Goal: Information Seeking & Learning: Learn about a topic

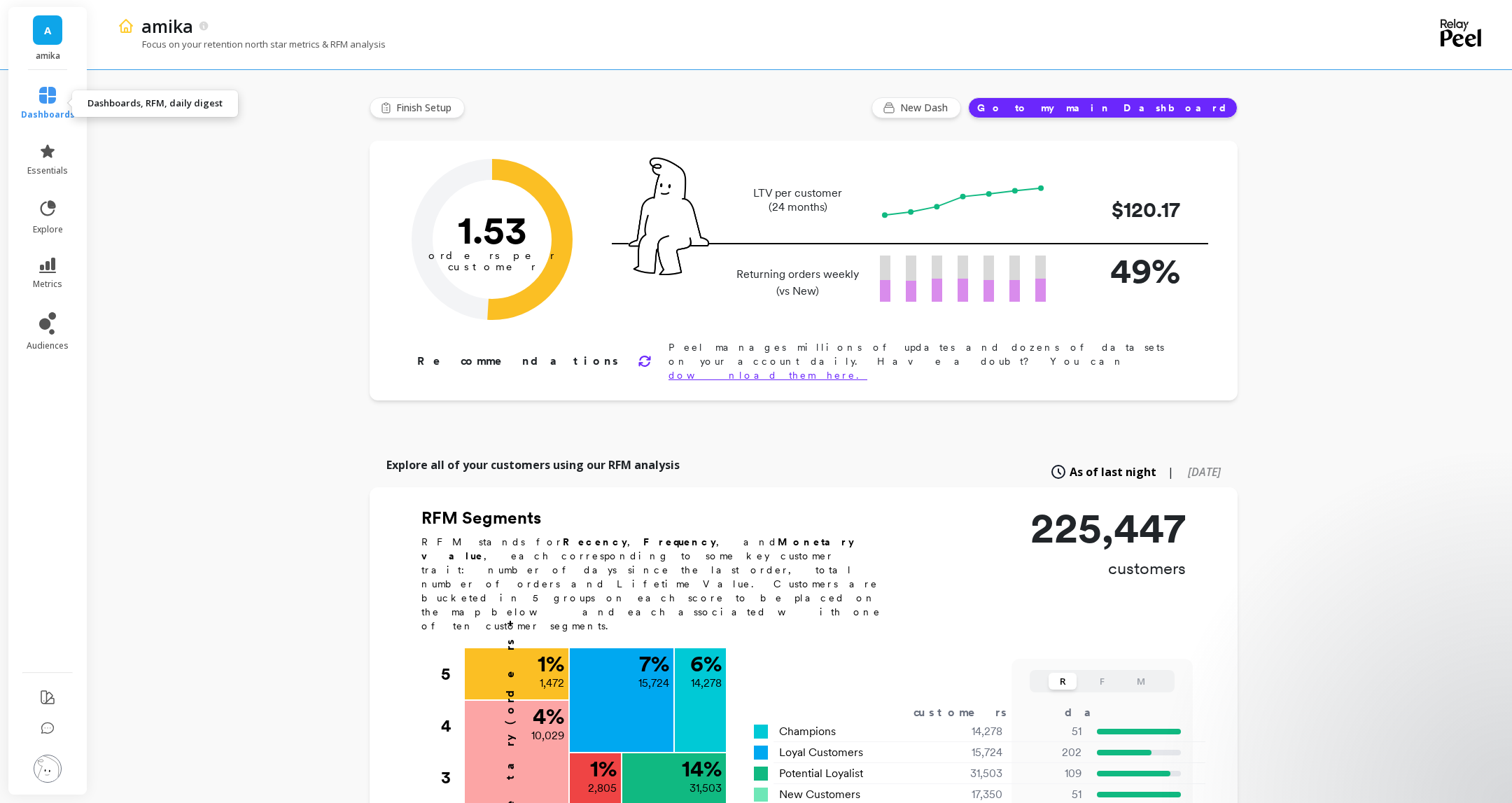
click at [52, 115] on span "dashboards" at bounding box center [48, 115] width 54 height 11
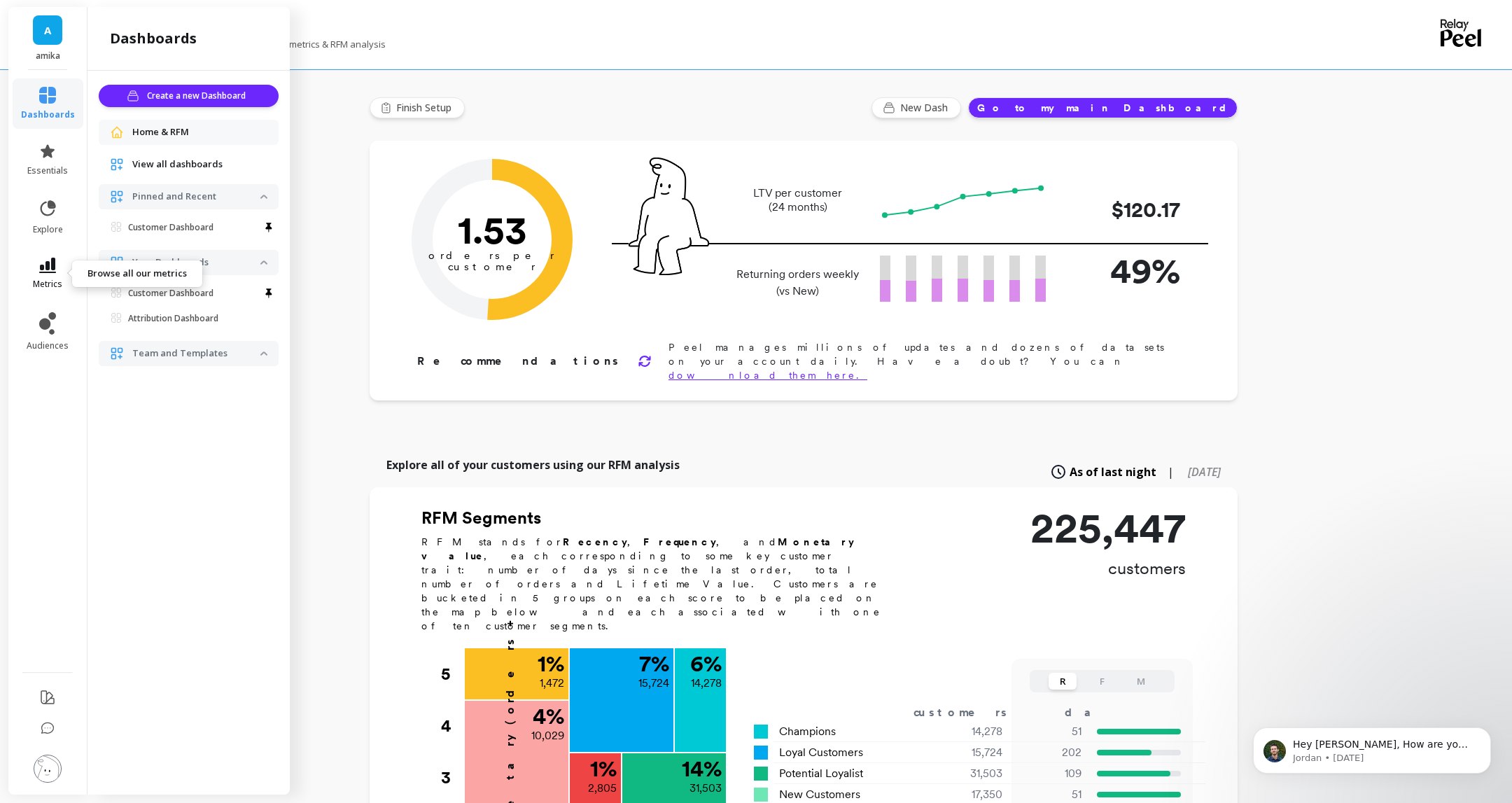
click at [48, 266] on icon at bounding box center [47, 265] width 17 height 15
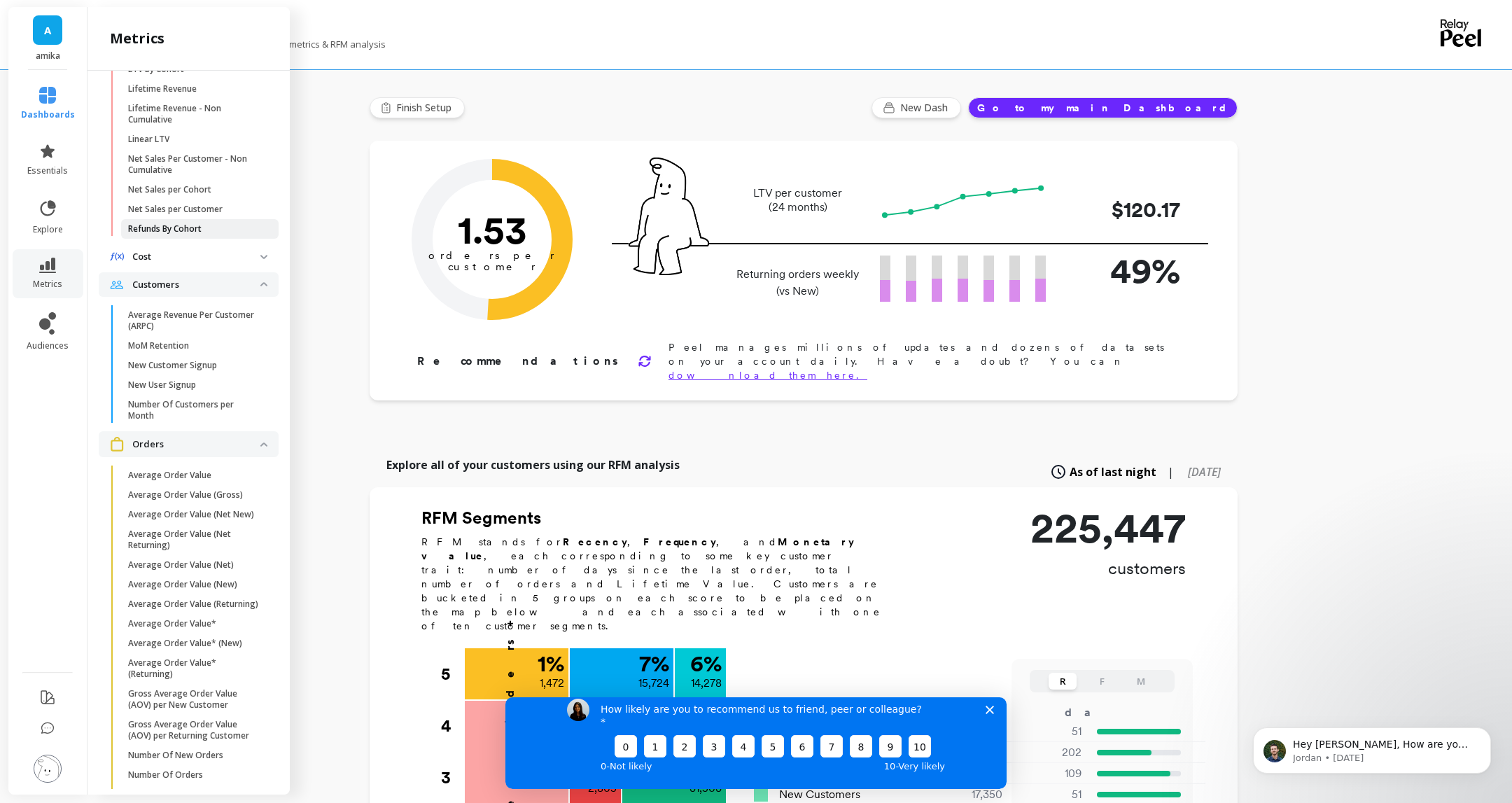
scroll to position [759, 0]
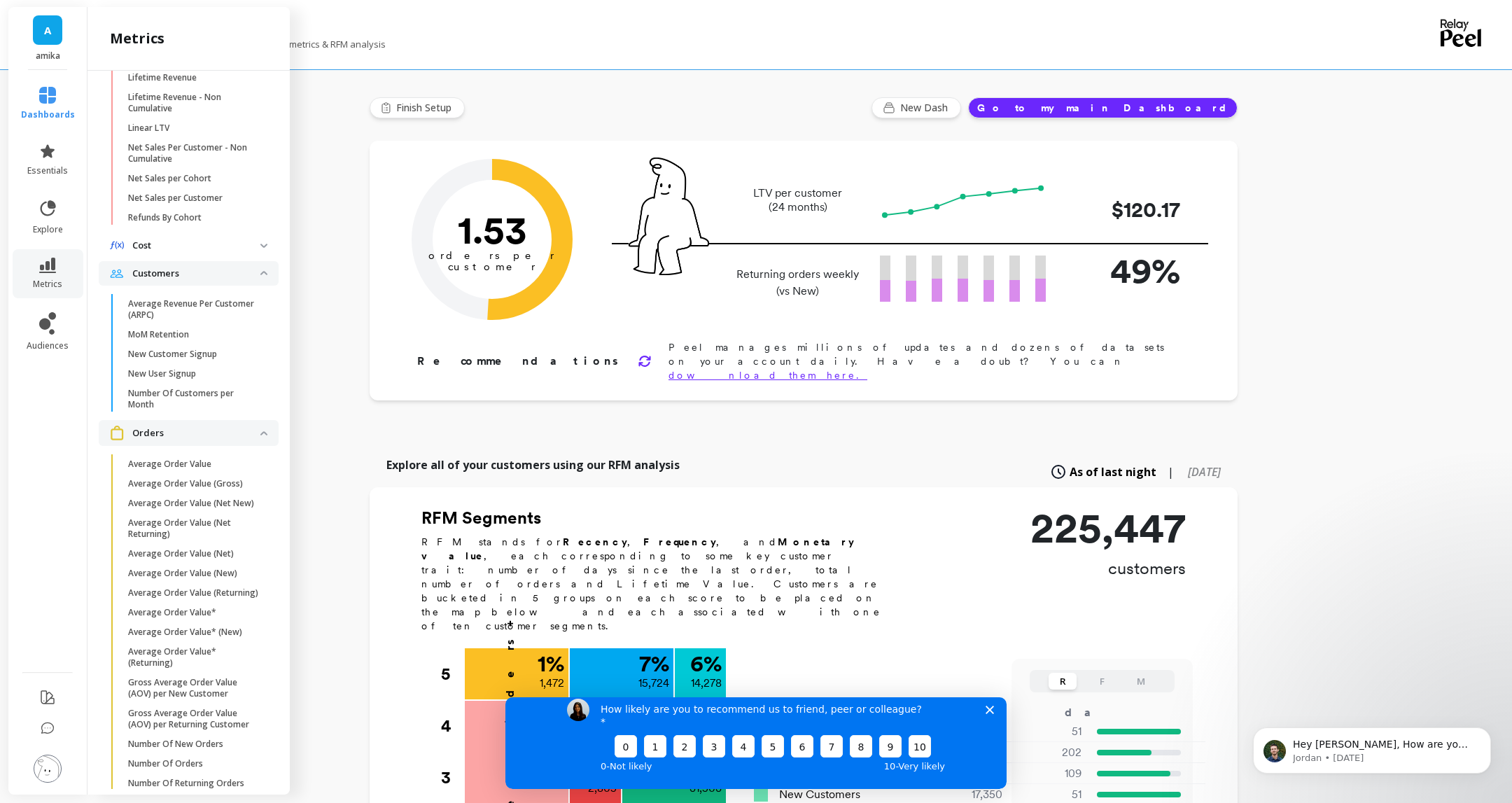
click at [266, 240] on span "Cost" at bounding box center [189, 246] width 180 height 25
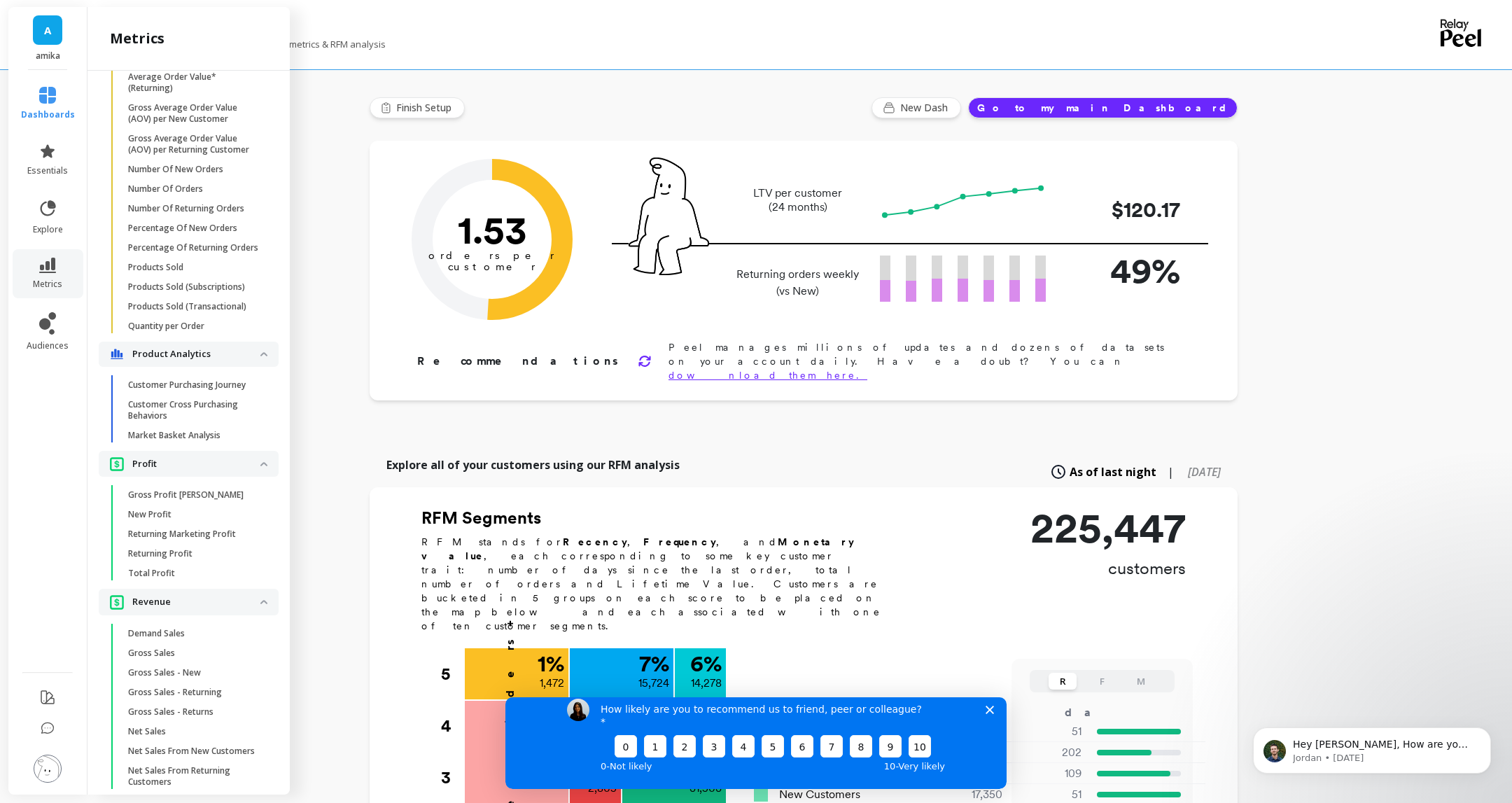
scroll to position [1646, 0]
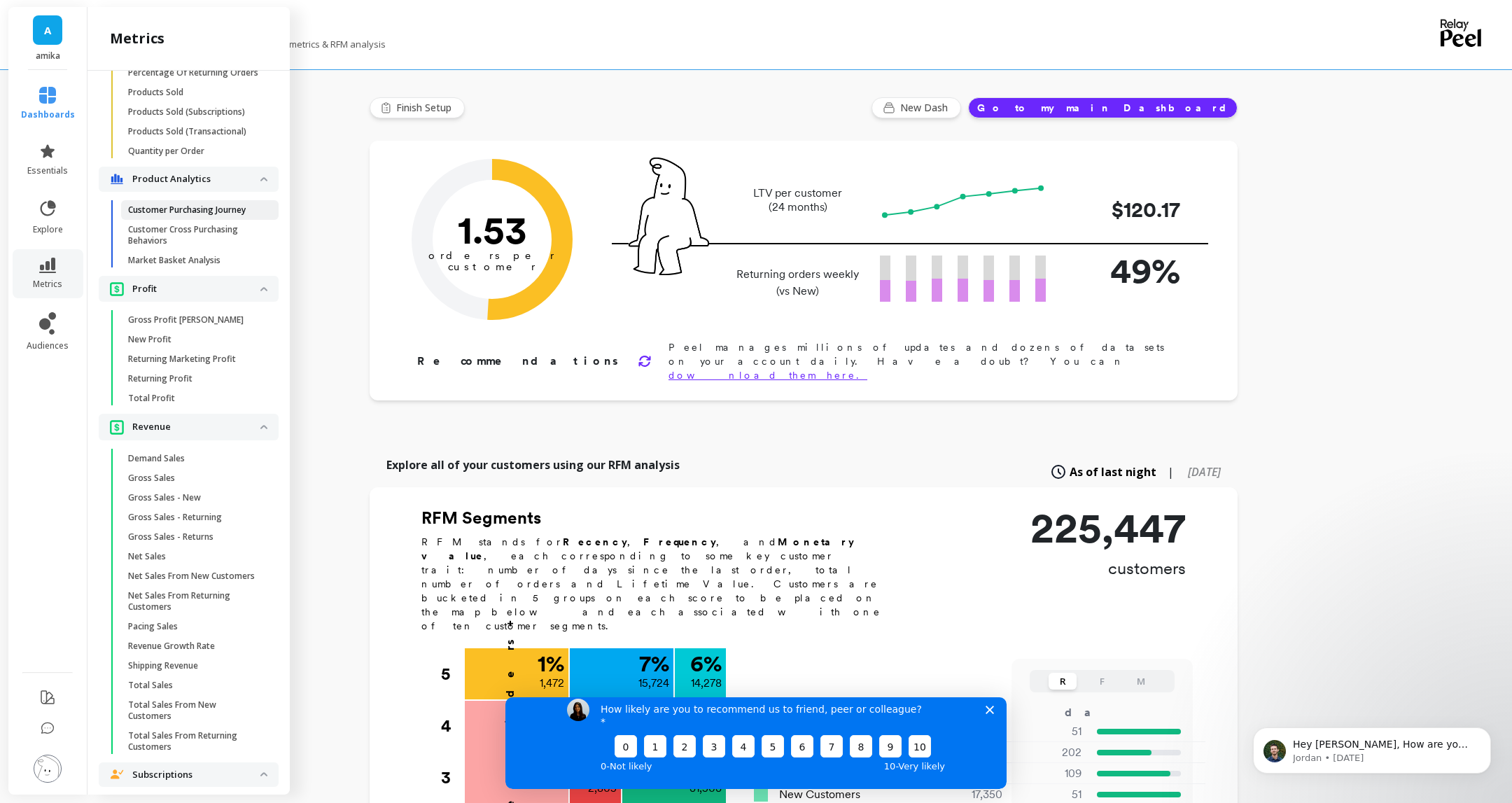
click at [189, 199] on li "Product Analytics Customer Purchasing Journey Customer Cross Purchasing Behavio…" at bounding box center [189, 221] width 180 height 109
click at [202, 208] on p "Customer Purchasing Journey" at bounding box center [187, 212] width 117 height 11
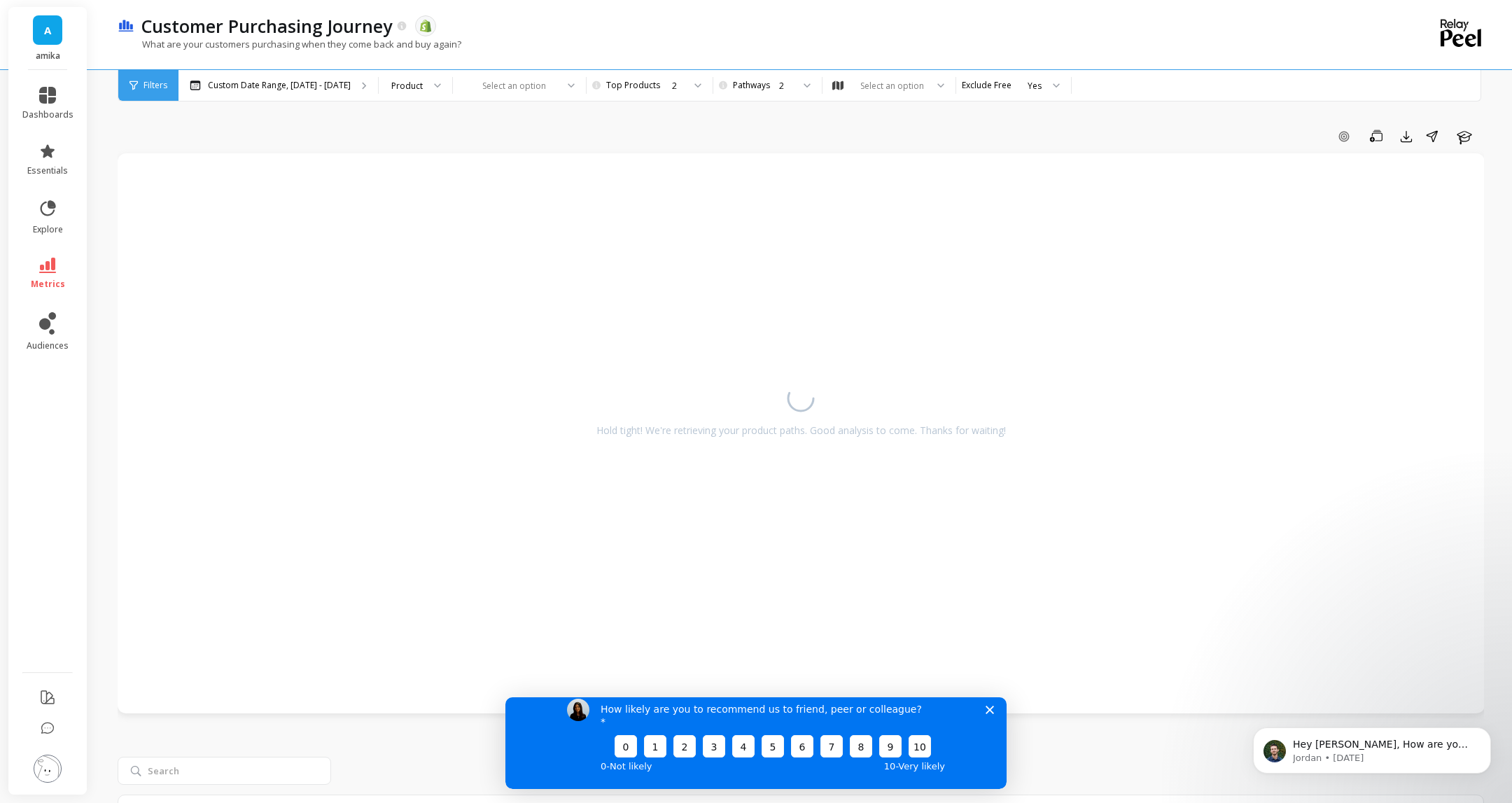
click at [989, 717] on div "How likely are you to recommend us to friend, peer or colleague? 0 1 2 3 4 5 6 …" at bounding box center [756, 736] width 501 height 105
click at [989, 713] on polygon "Close survey" at bounding box center [989, 709] width 9 height 9
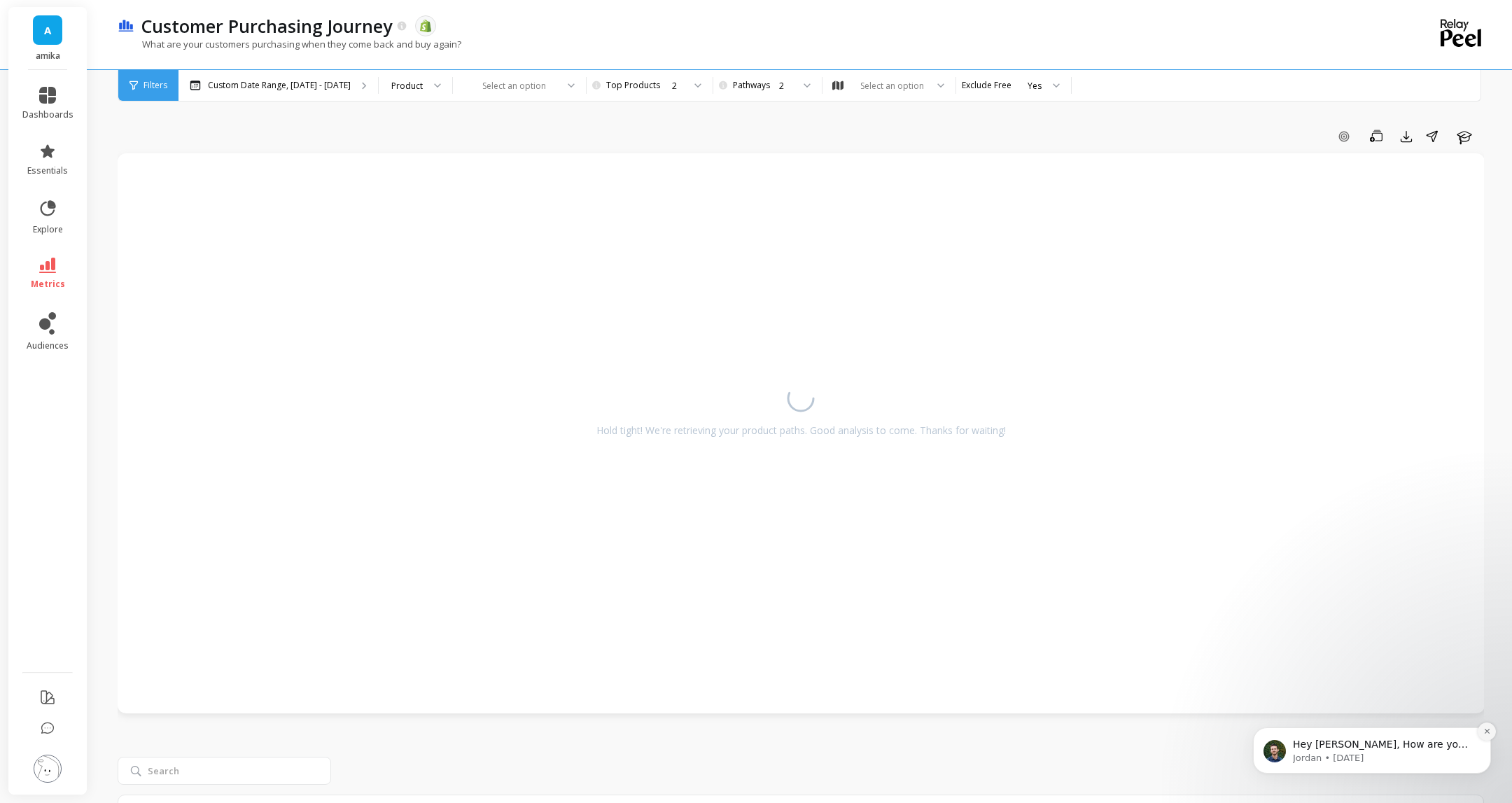
click at [1484, 730] on icon "Dismiss notification" at bounding box center [1487, 731] width 8 height 8
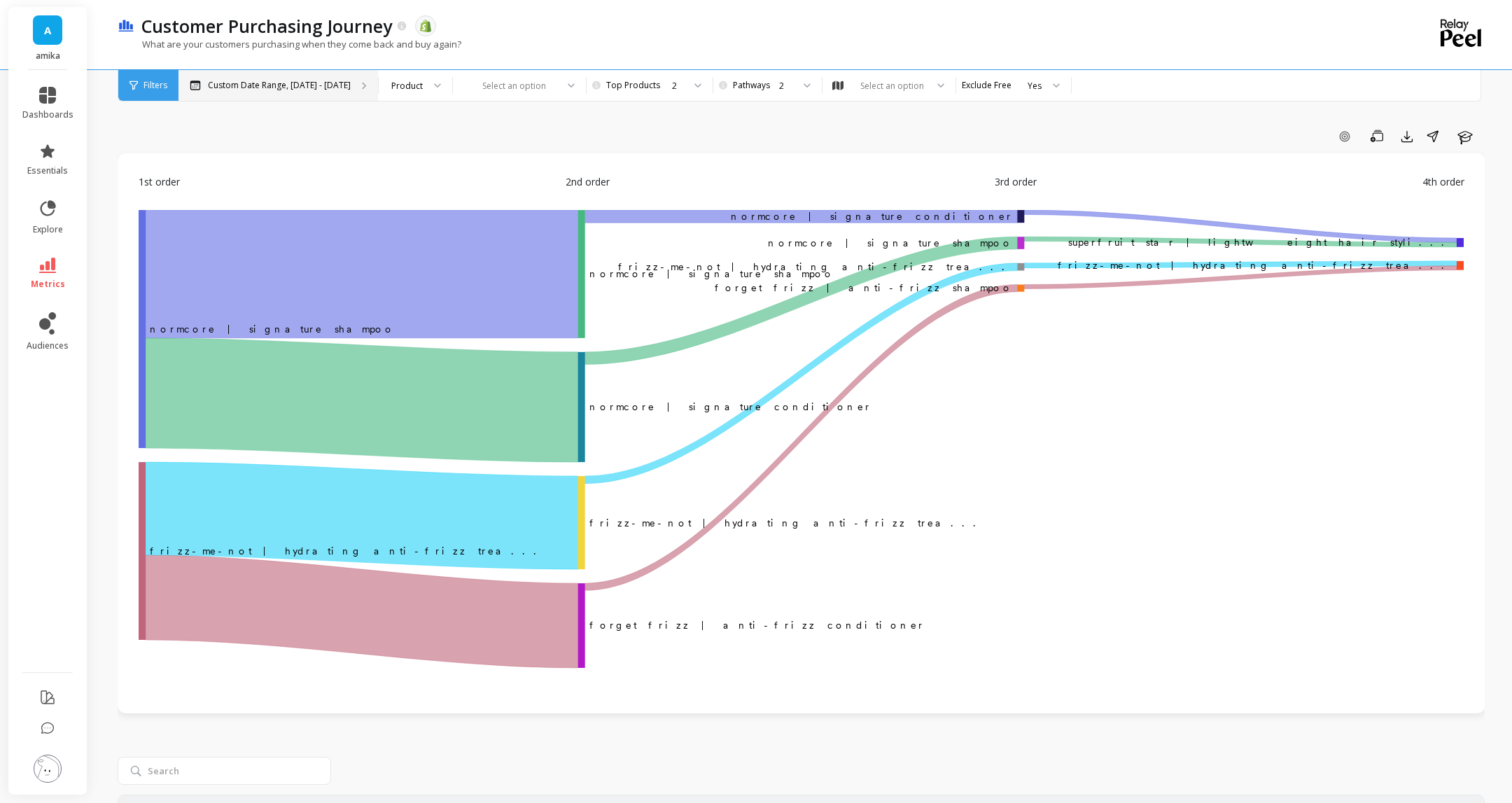
click at [354, 82] on div "Custom Date Range, May 1 - Oct 14" at bounding box center [278, 85] width 200 height 31
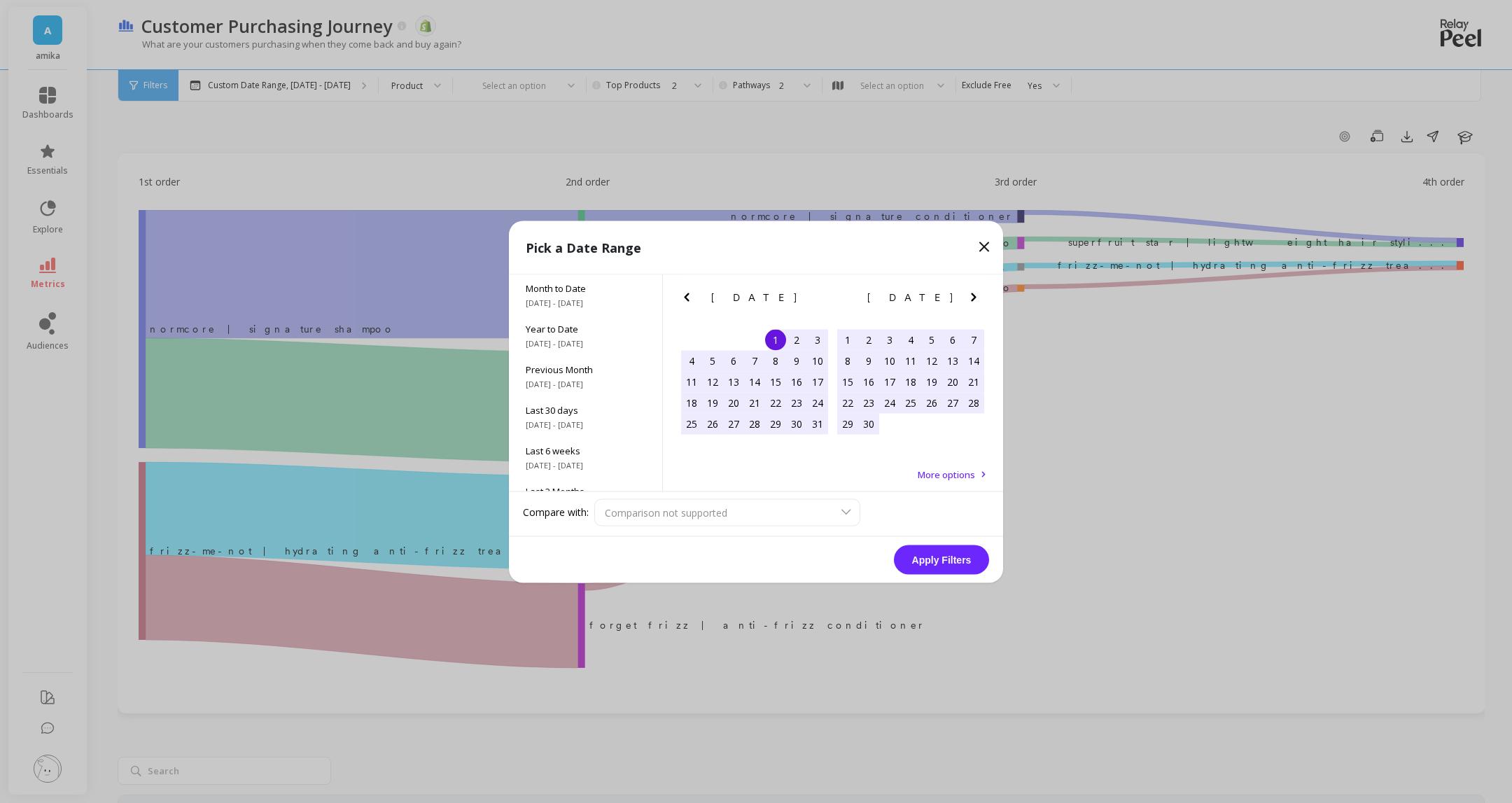
click at [691, 295] on icon "Previous Month" at bounding box center [687, 296] width 17 height 17
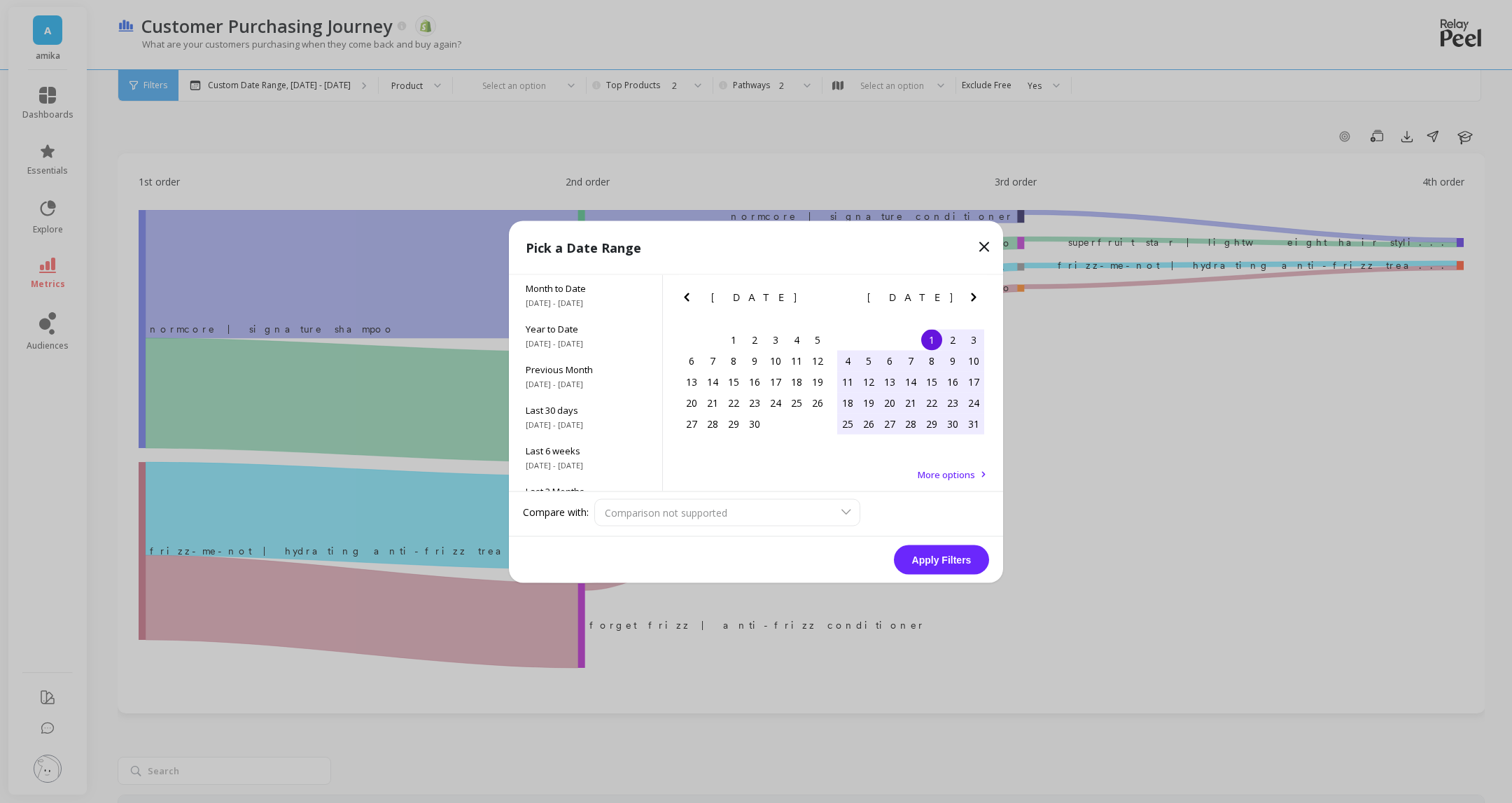
click at [691, 295] on icon "Previous Month" at bounding box center [687, 296] width 17 height 17
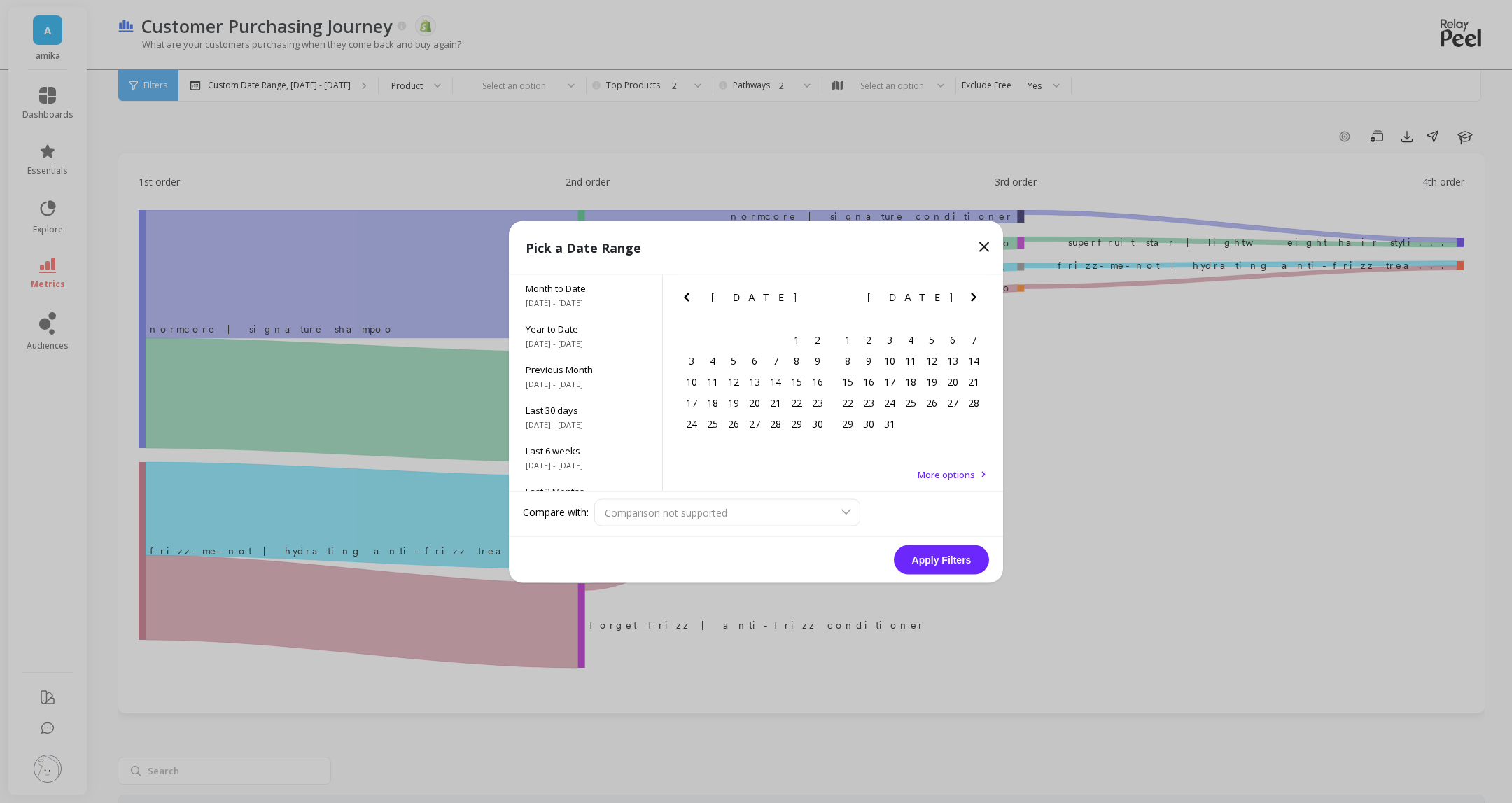
click at [691, 295] on icon "Previous Month" at bounding box center [687, 296] width 17 height 17
click at [971, 295] on icon "Next Month" at bounding box center [974, 296] width 17 height 17
click at [895, 335] on div "1" at bounding box center [890, 339] width 21 height 21
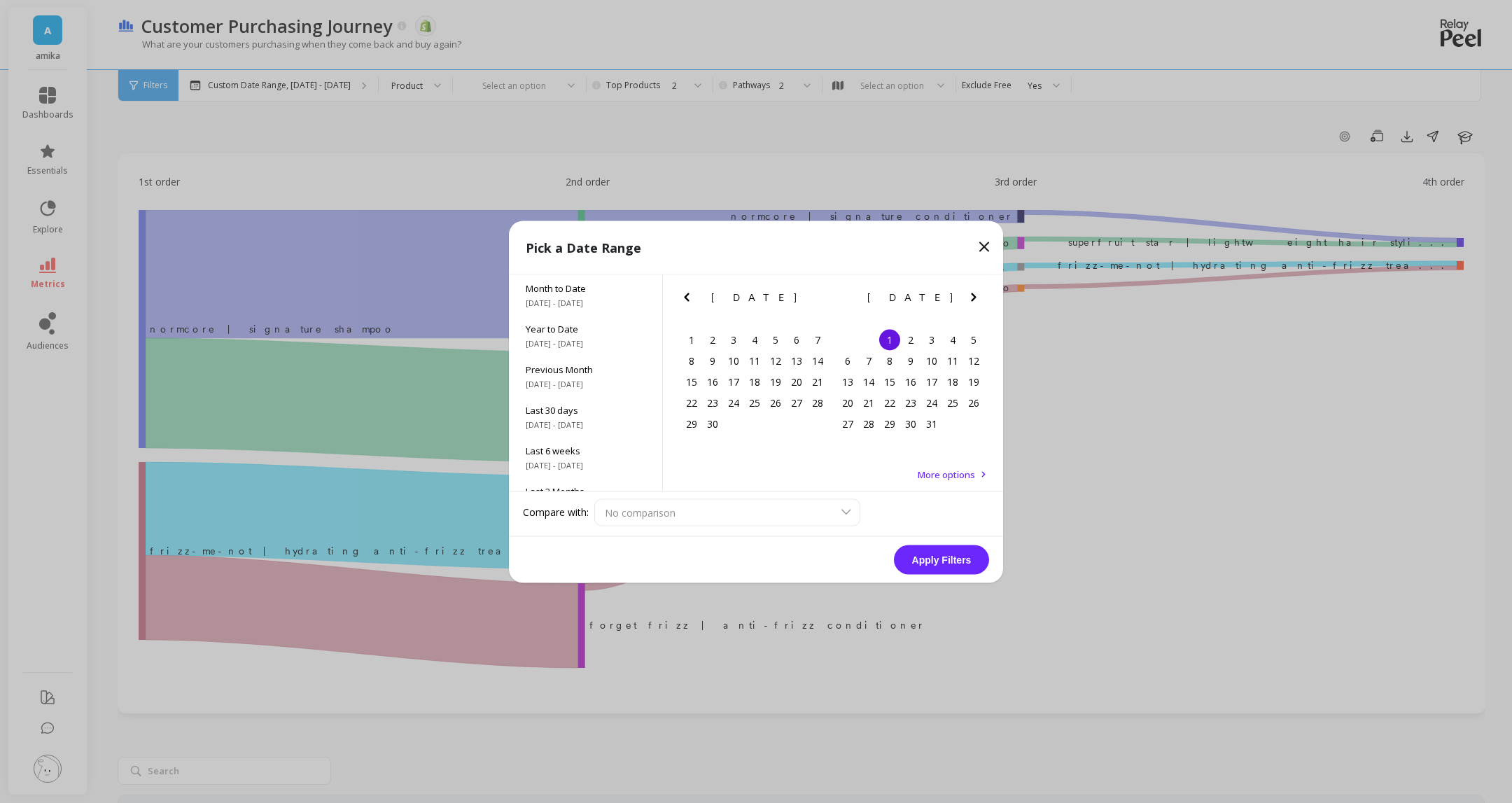
click at [977, 299] on icon "Next Month" at bounding box center [974, 296] width 17 height 17
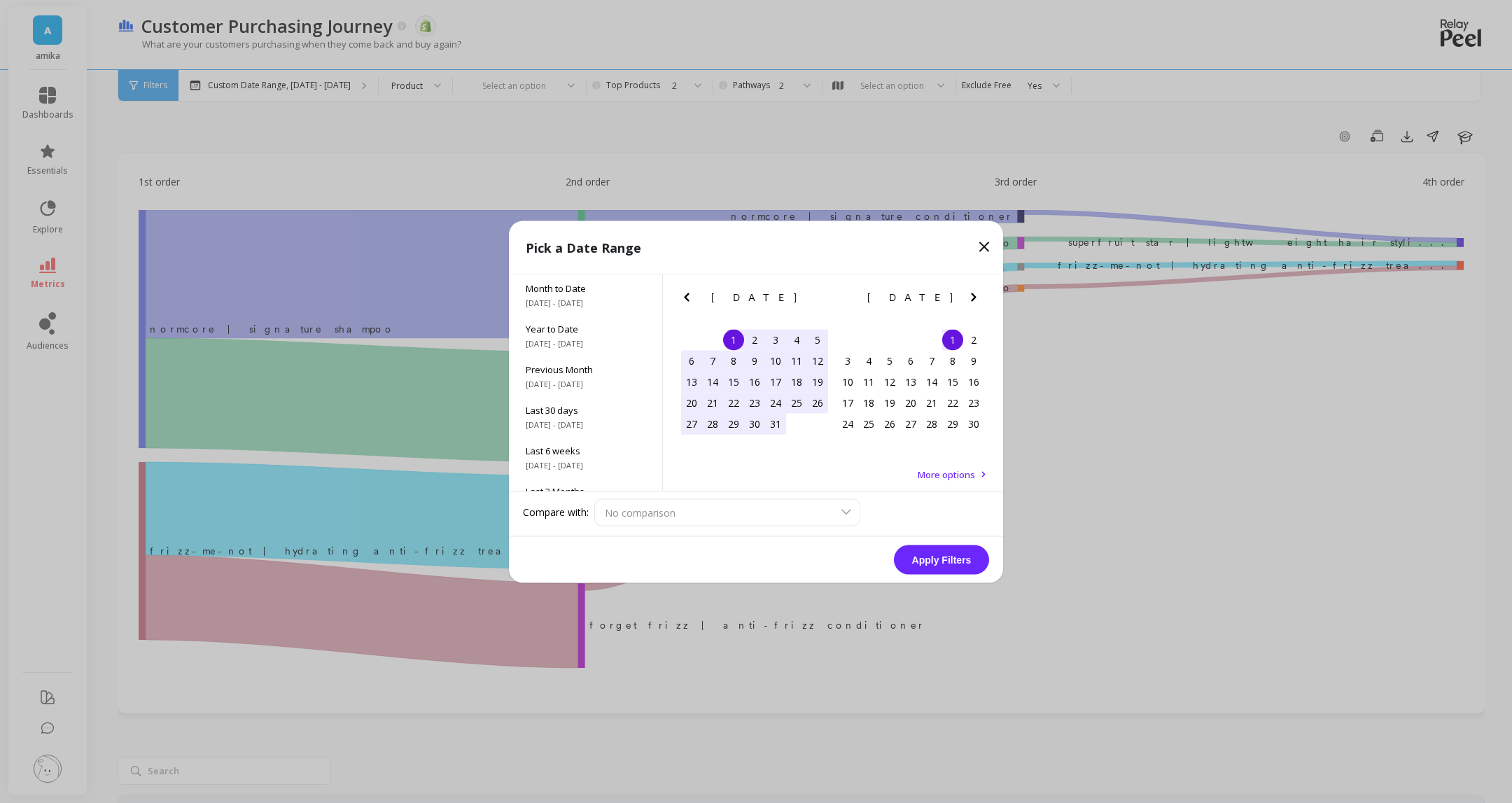
click at [977, 298] on icon "Next Month" at bounding box center [974, 296] width 17 height 17
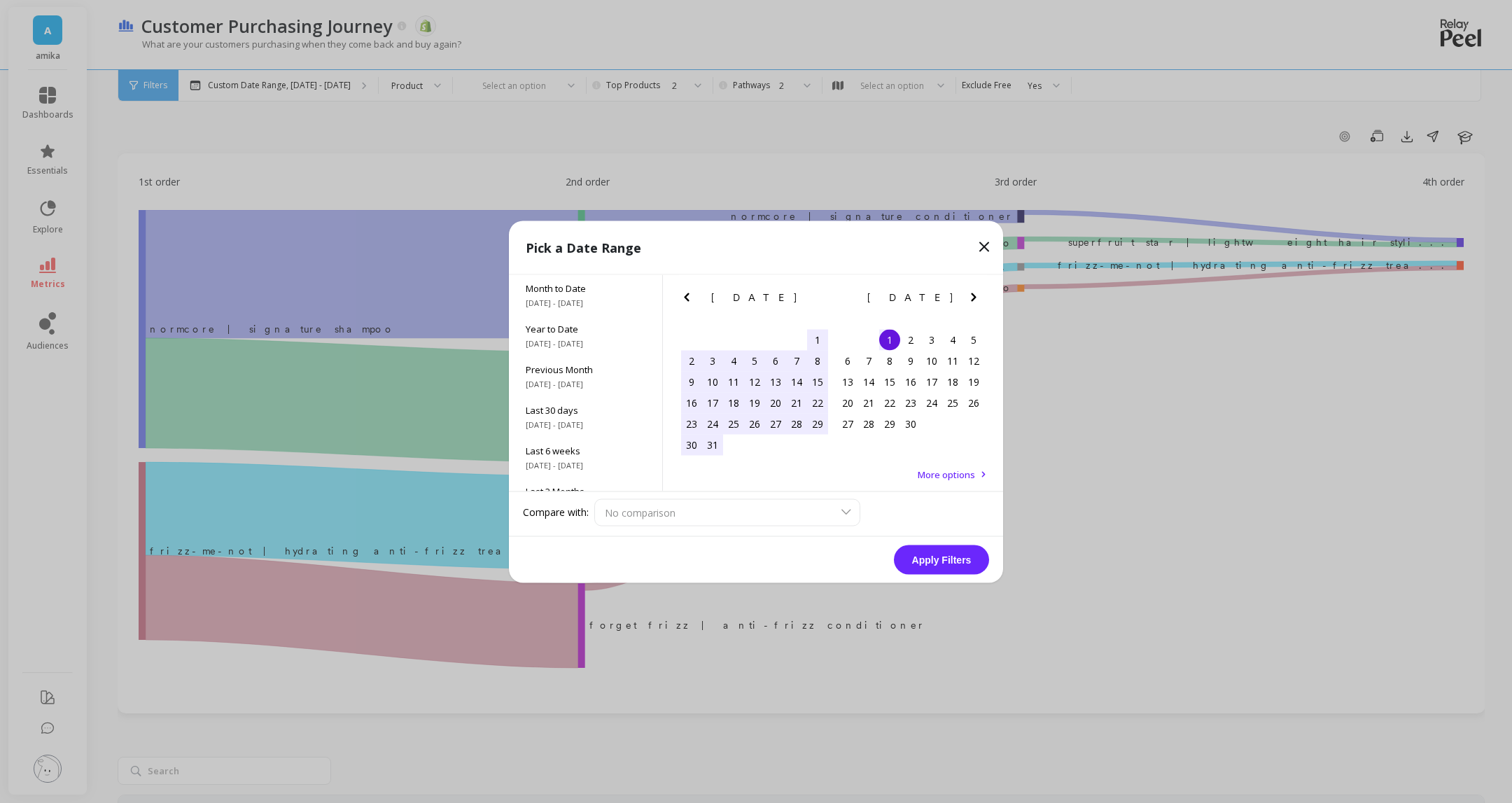
click at [977, 298] on icon "Next Month" at bounding box center [974, 296] width 17 height 17
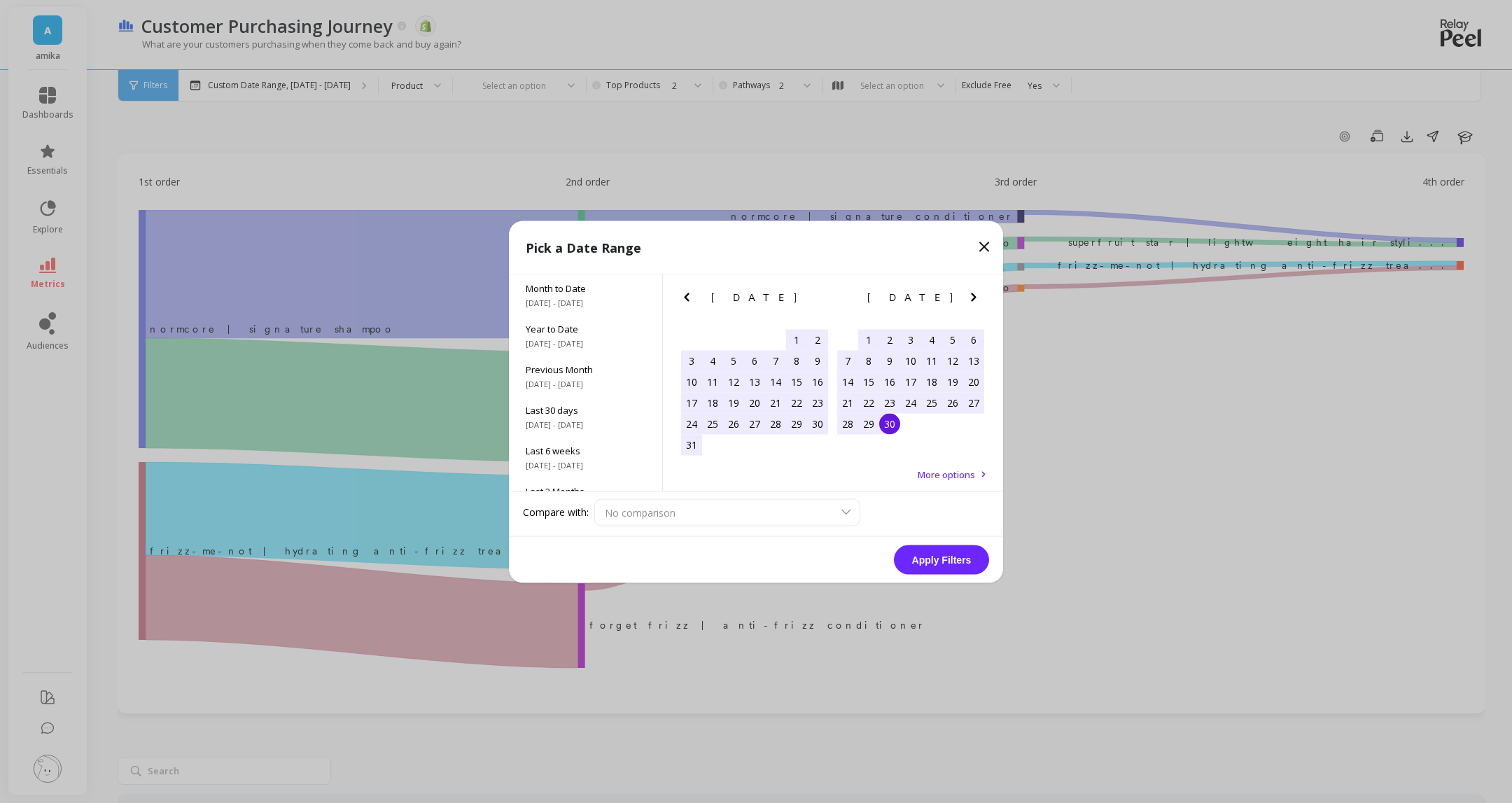
click at [893, 423] on div "30" at bounding box center [890, 423] width 21 height 21
click at [967, 576] on div "Apply Filters" at bounding box center [756, 559] width 494 height 46
click at [955, 560] on button "Apply Filters" at bounding box center [942, 559] width 95 height 29
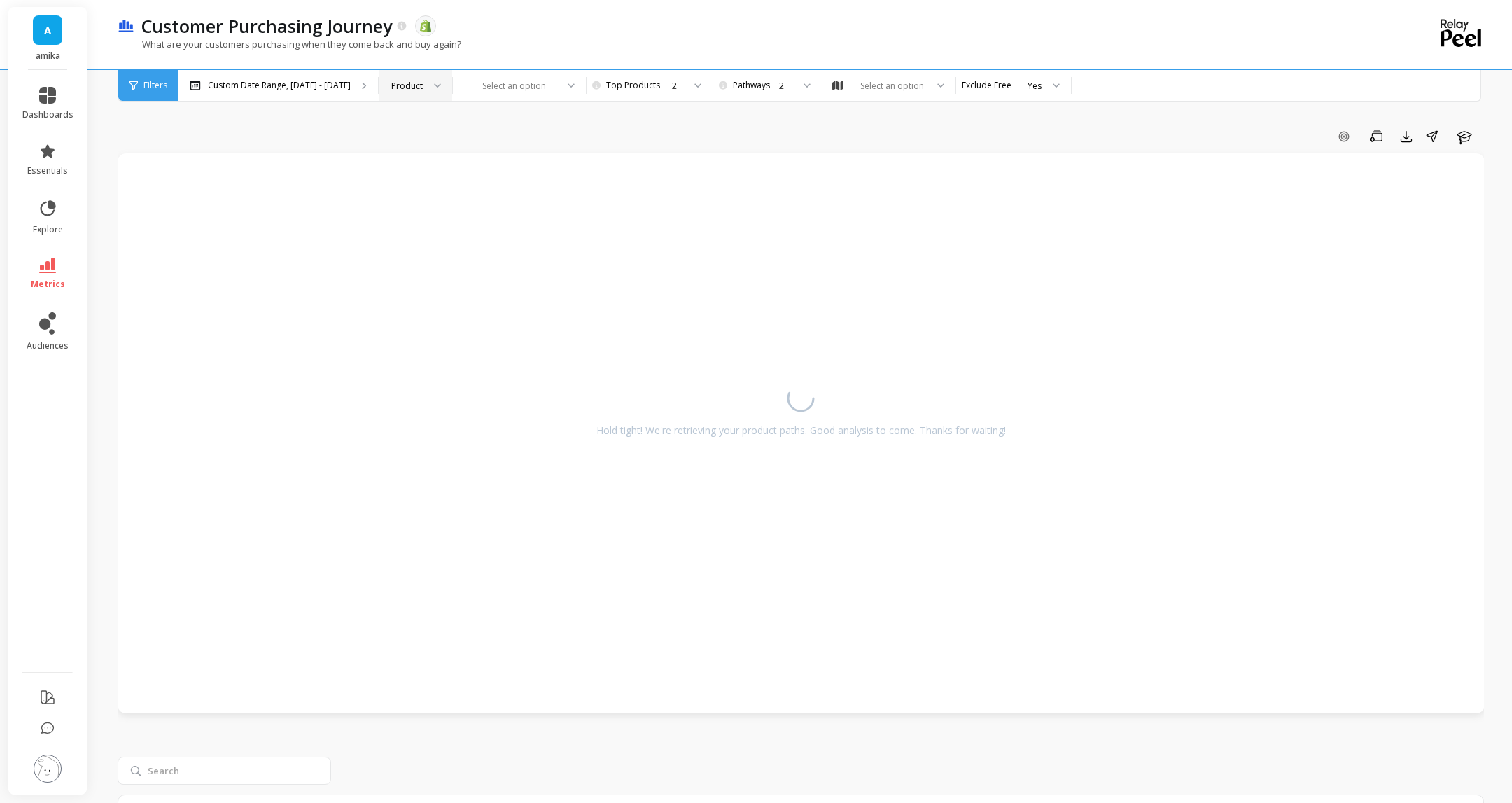
click at [441, 85] on icon at bounding box center [438, 85] width 6 height 3
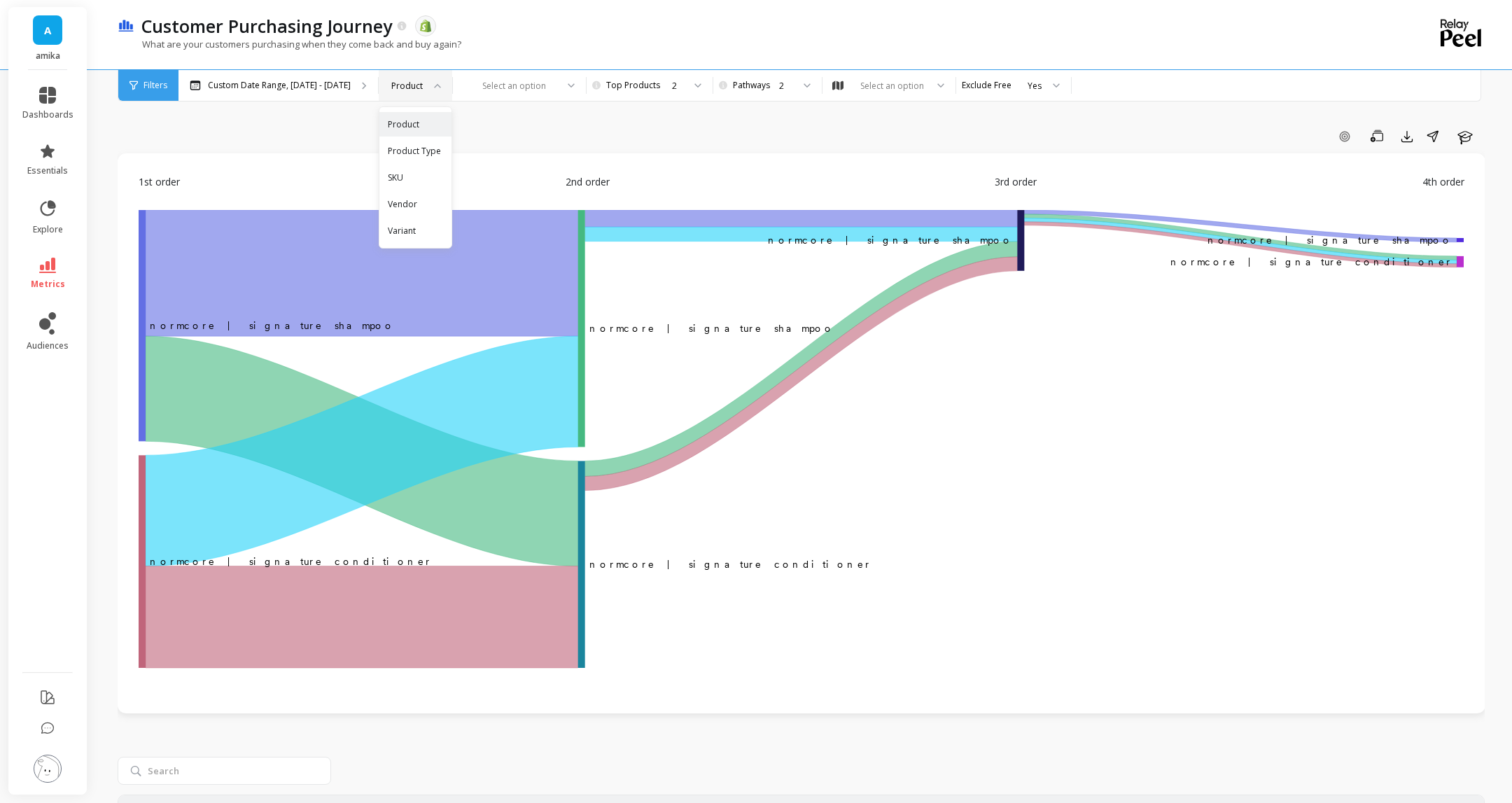
click at [443, 151] on div "Product Type" at bounding box center [415, 151] width 56 height 13
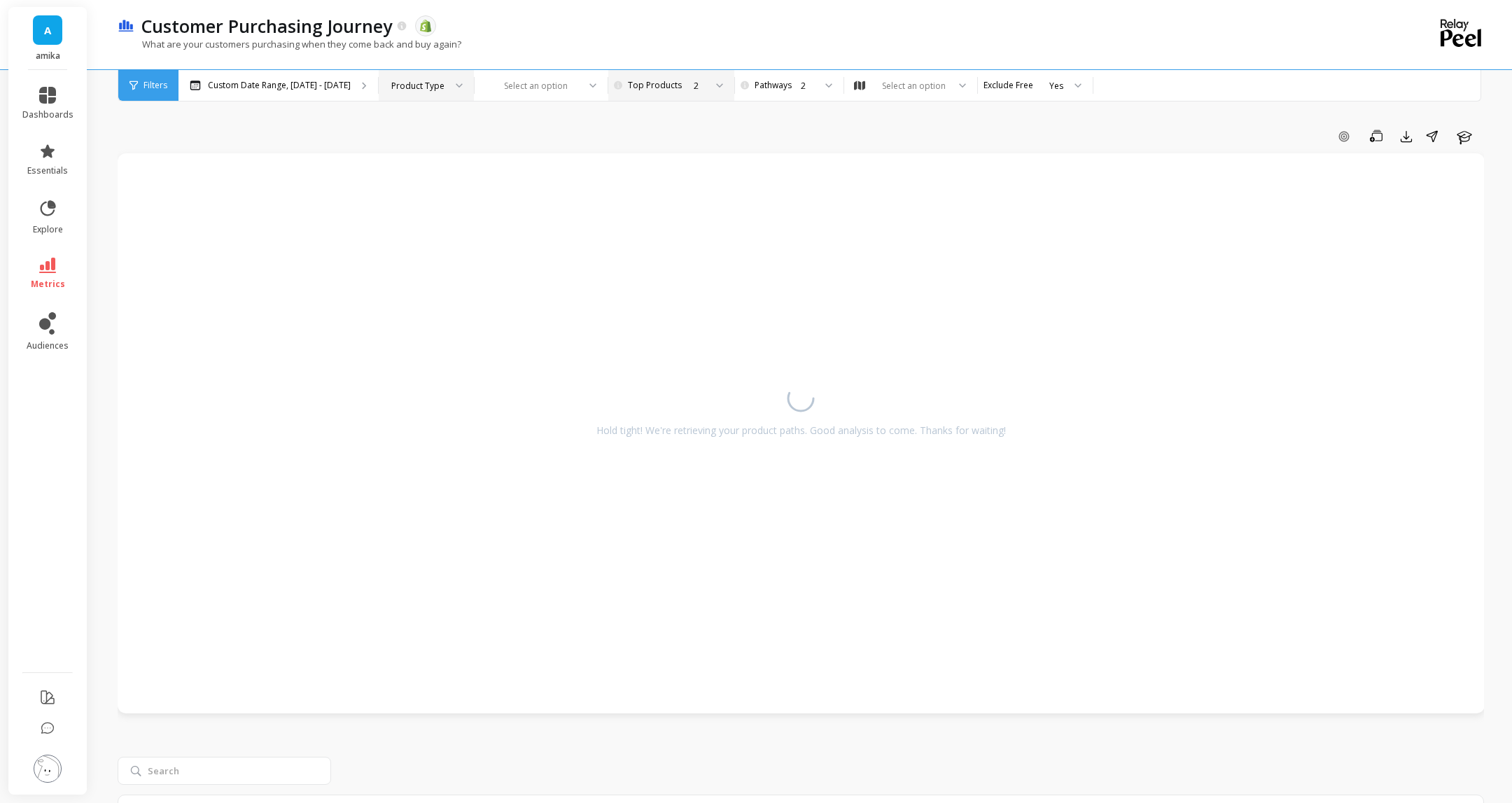
click at [723, 86] on icon at bounding box center [720, 85] width 6 height 3
click at [693, 256] on div "6" at bounding box center [678, 257] width 94 height 13
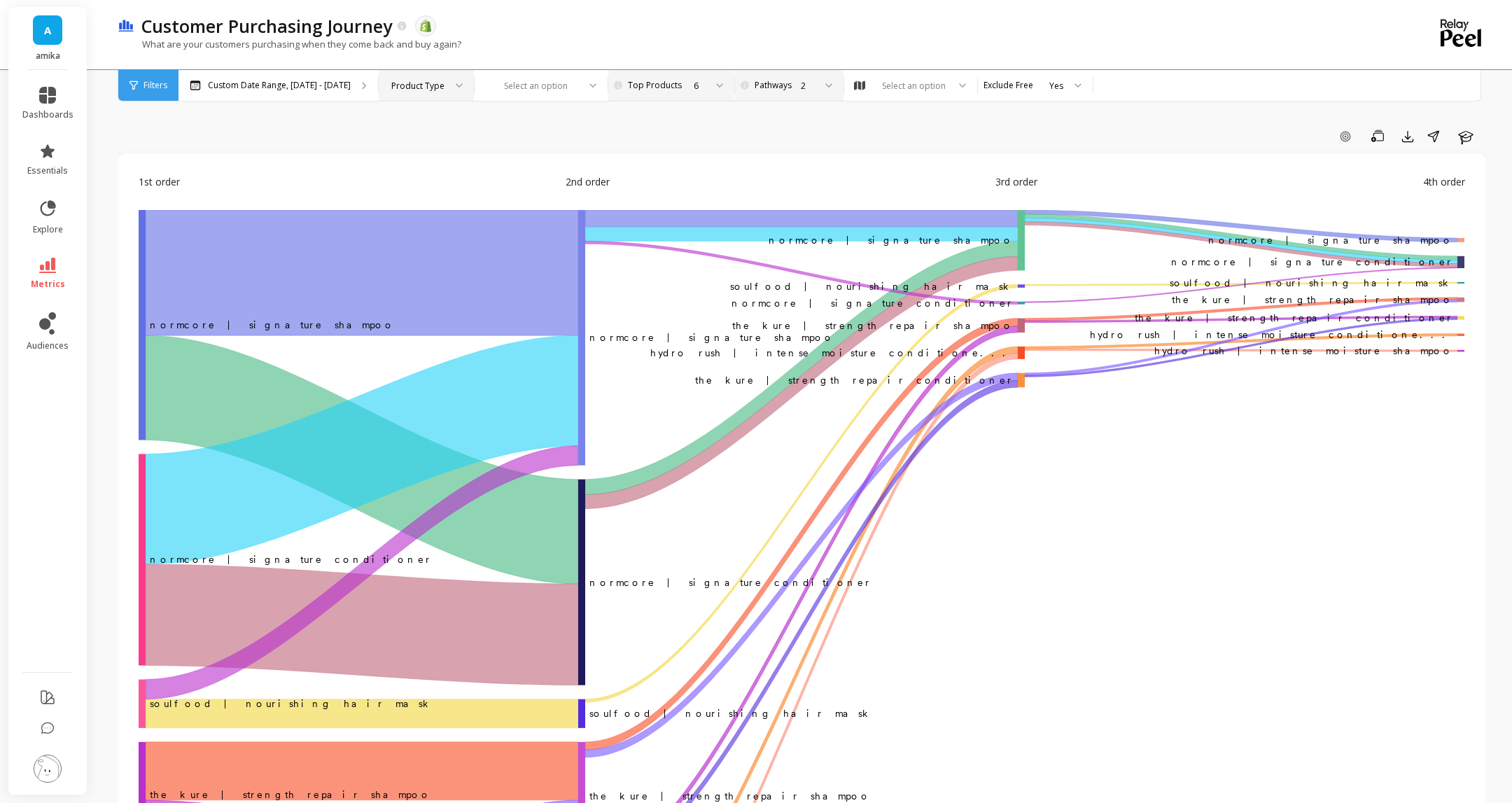
click at [833, 83] on icon at bounding box center [829, 86] width 7 height 5
click at [812, 182] on div "3" at bounding box center [796, 177] width 76 height 13
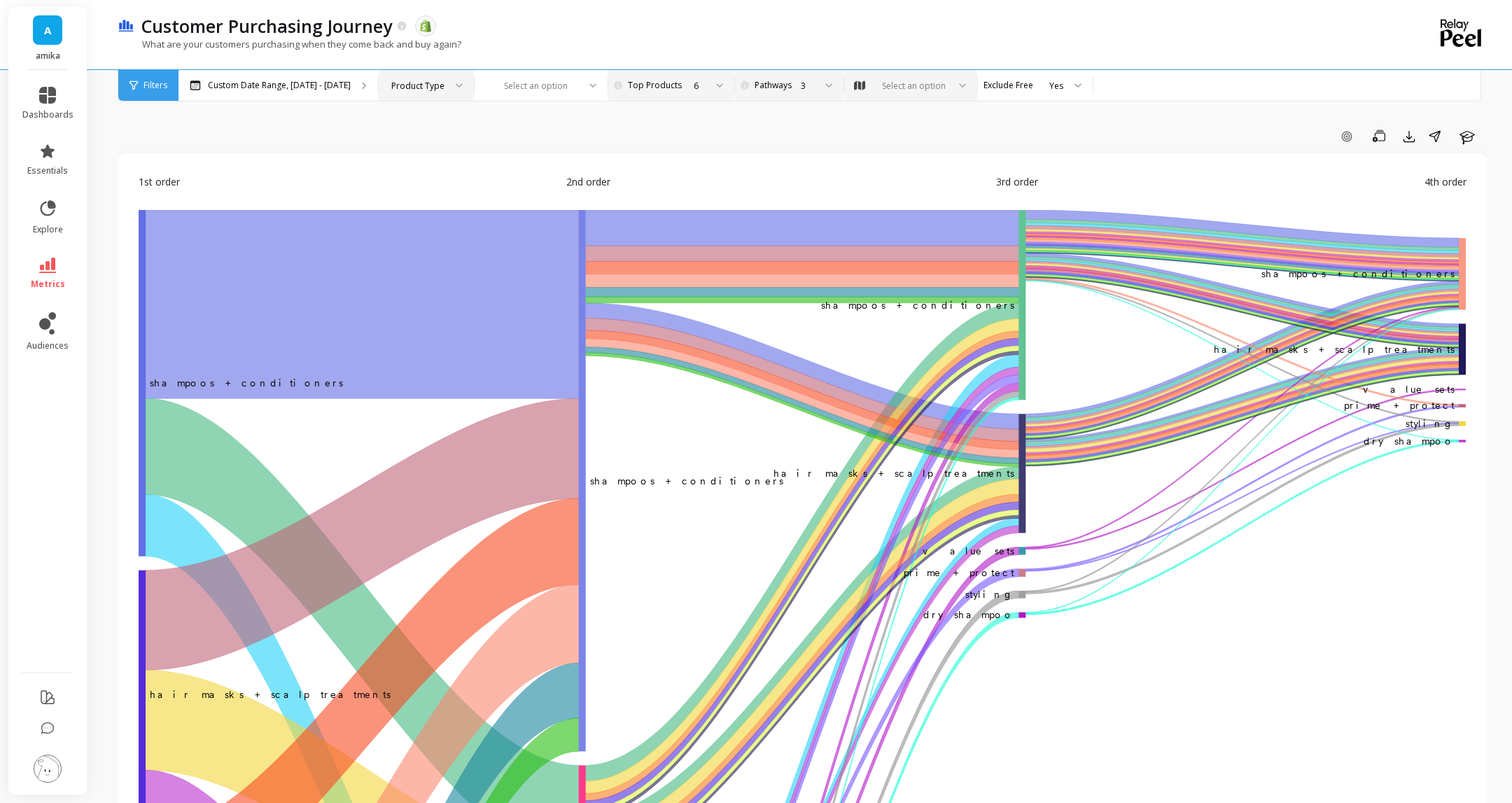
click at [854, 53] on div "What are your customers purchasing when they come back and buy again?" at bounding box center [743, 52] width 1252 height 27
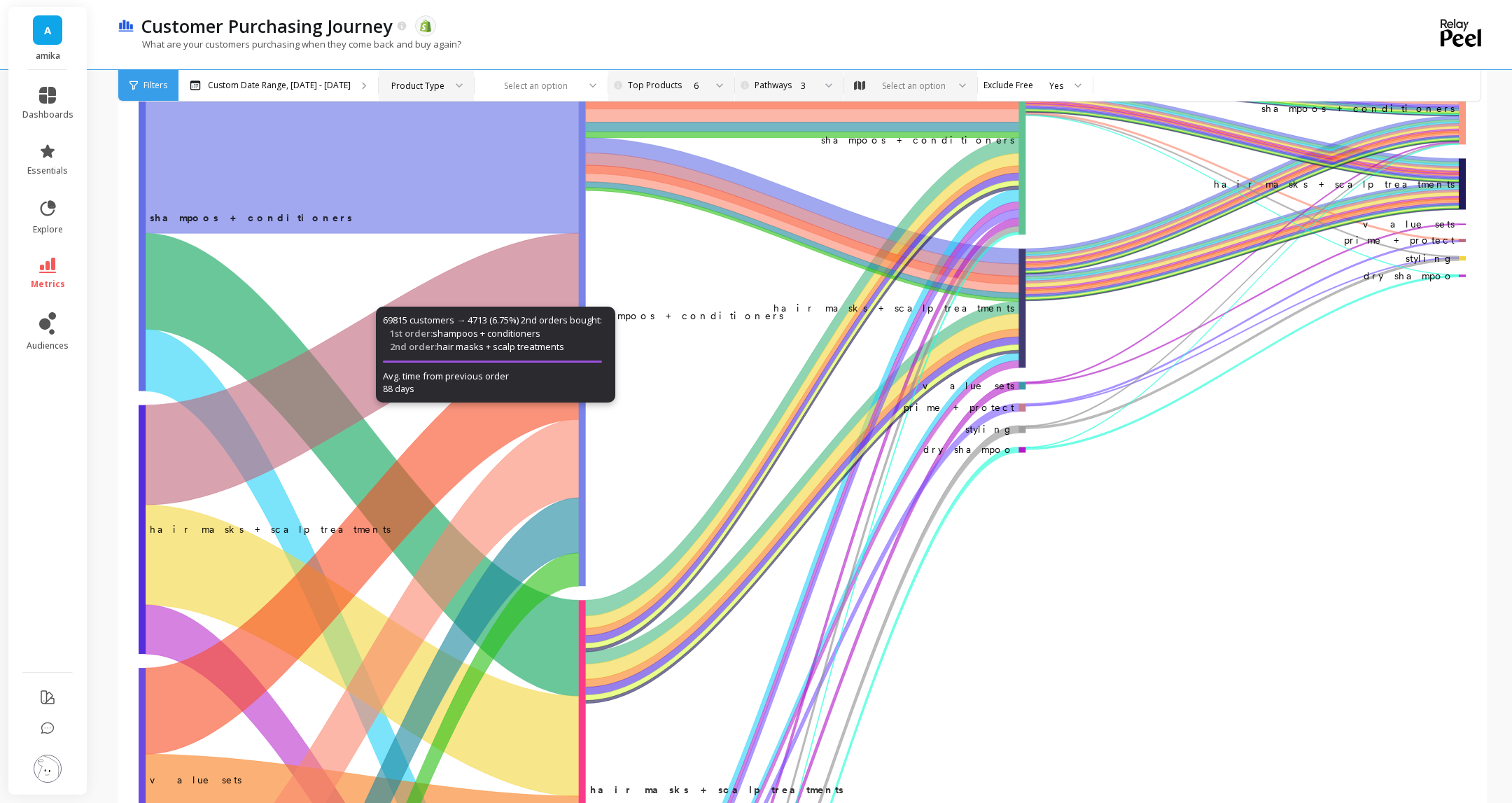
scroll to position [185, 0]
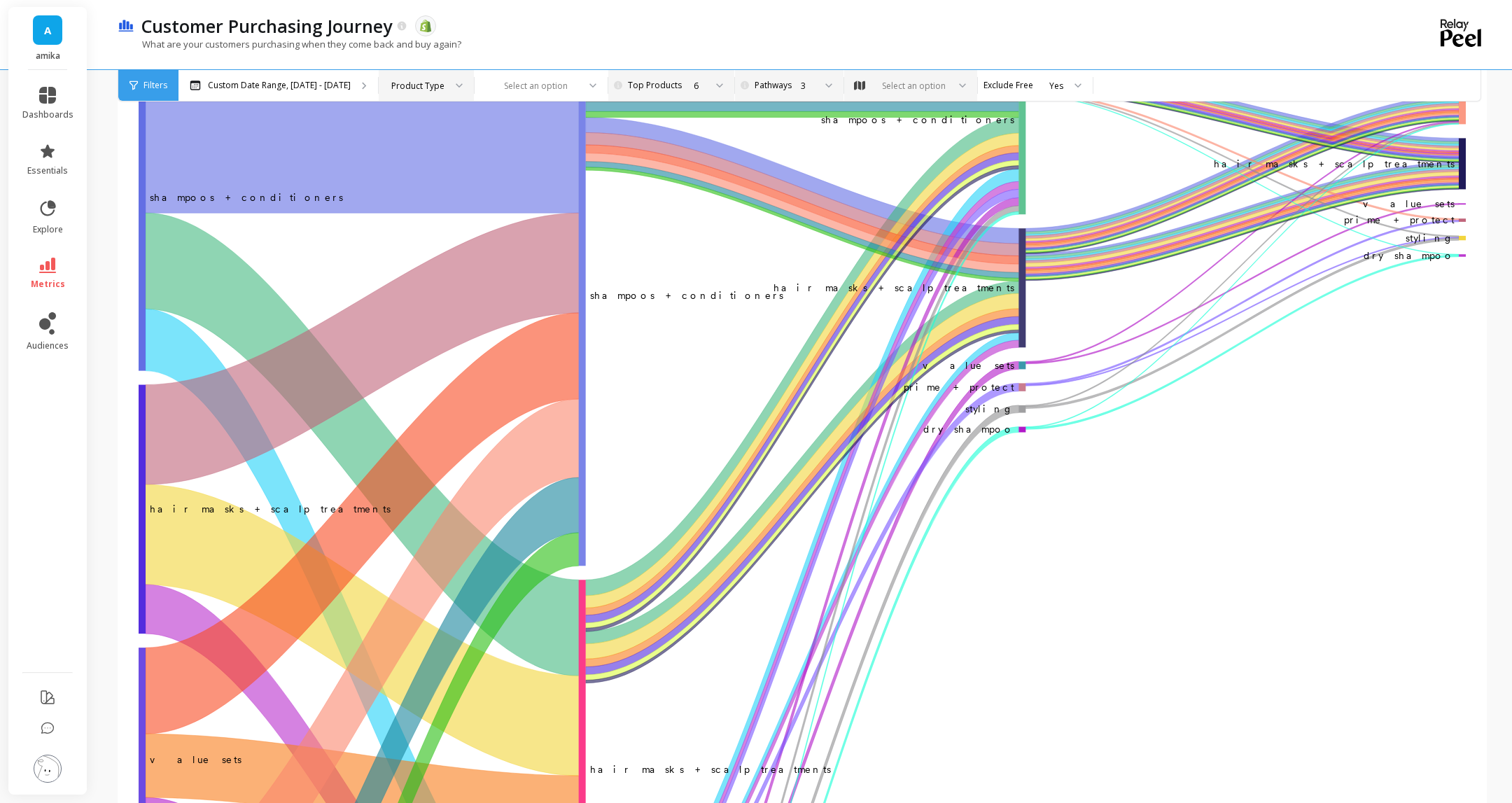
click at [463, 83] on icon at bounding box center [459, 86] width 7 height 5
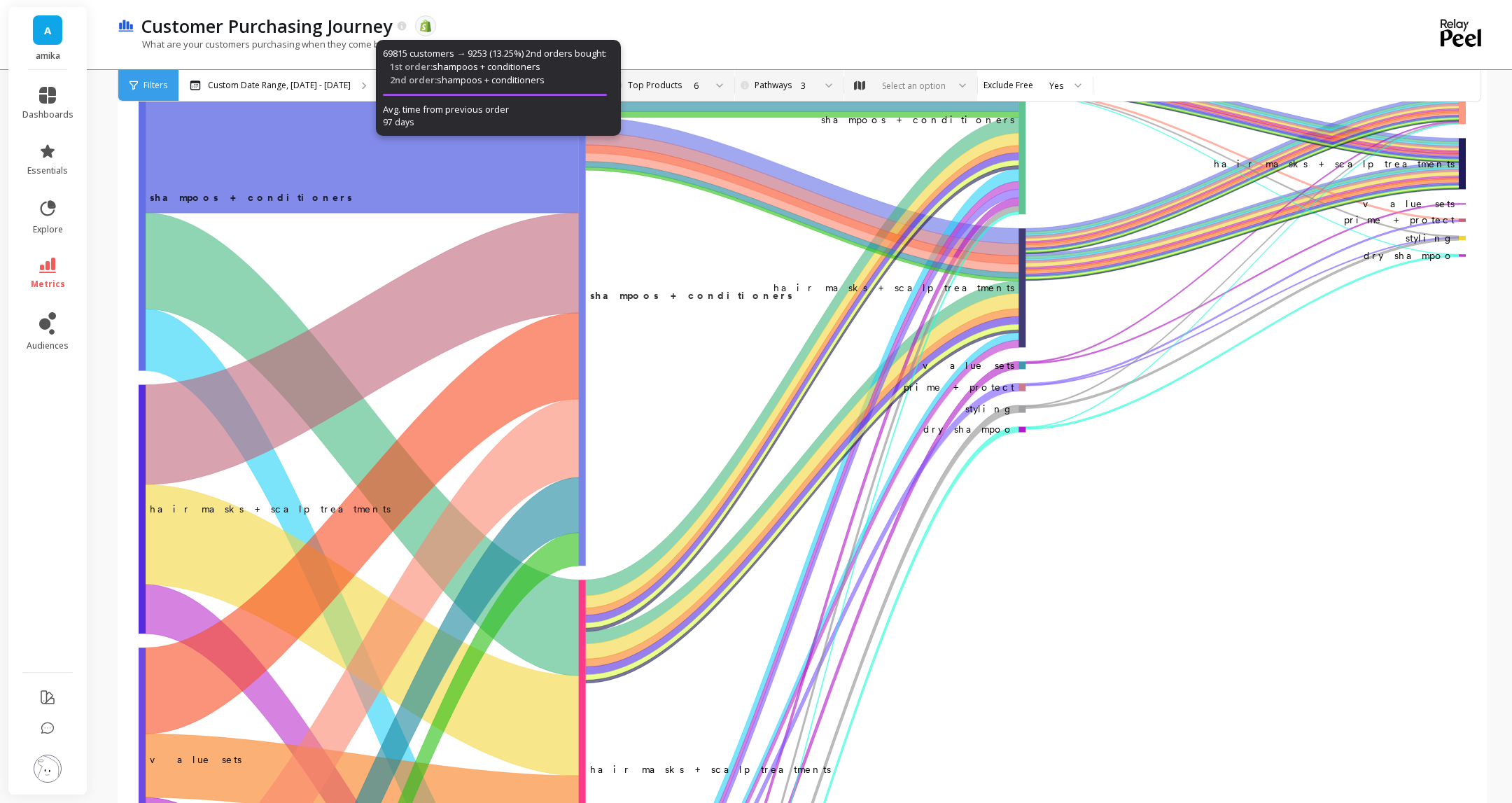
drag, startPoint x: 693, startPoint y: 22, endPoint x: 671, endPoint y: 26, distance: 22.4
click at [690, 25] on div "Customer Purchasing Journey The data you are viewing comes from: Shopify" at bounding box center [752, 26] width 1235 height 24
click at [763, 39] on div "What are your customers purchasing when they come back and buy again?" at bounding box center [743, 52] width 1252 height 27
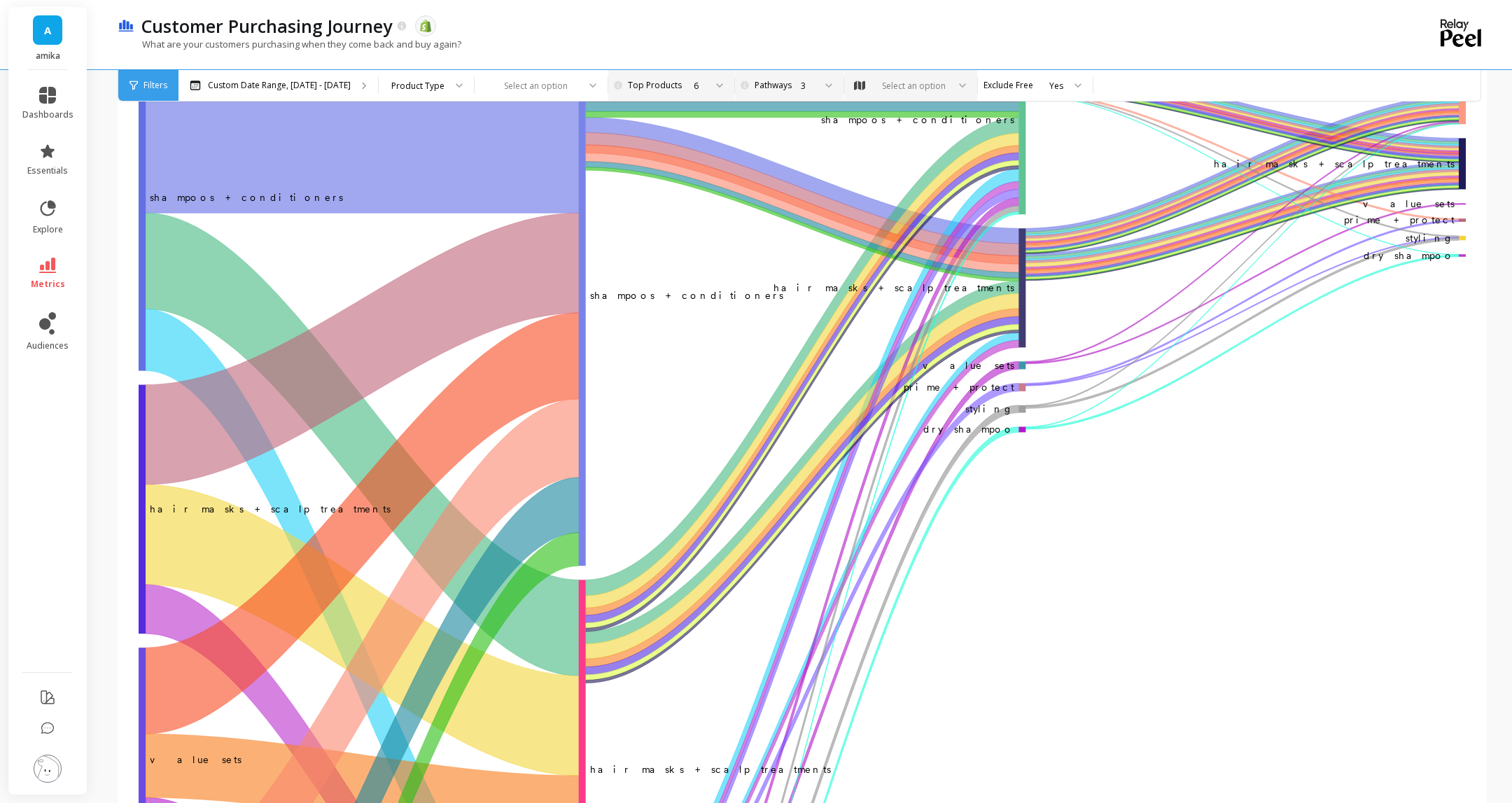
drag, startPoint x: 461, startPoint y: 82, endPoint x: 469, endPoint y: 102, distance: 21.5
click at [445, 82] on div "Product Type" at bounding box center [418, 86] width 53 height 13
click at [457, 127] on div "Product" at bounding box center [426, 124] width 77 height 13
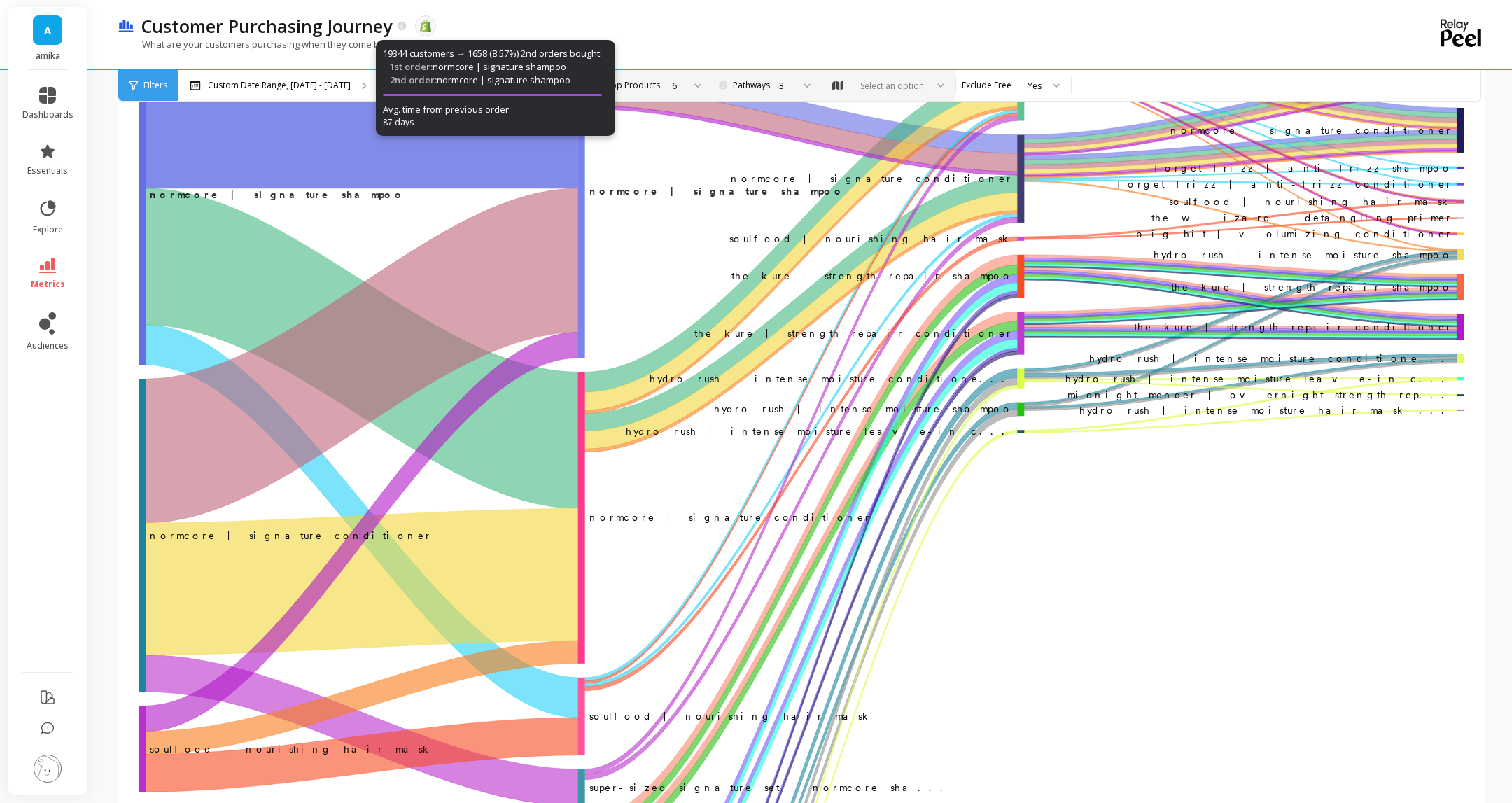
drag, startPoint x: 697, startPoint y: 21, endPoint x: 787, endPoint y: 33, distance: 90.8
click at [699, 22] on div "Customer Purchasing Journey The data you are viewing comes from: Shopify" at bounding box center [752, 26] width 1235 height 24
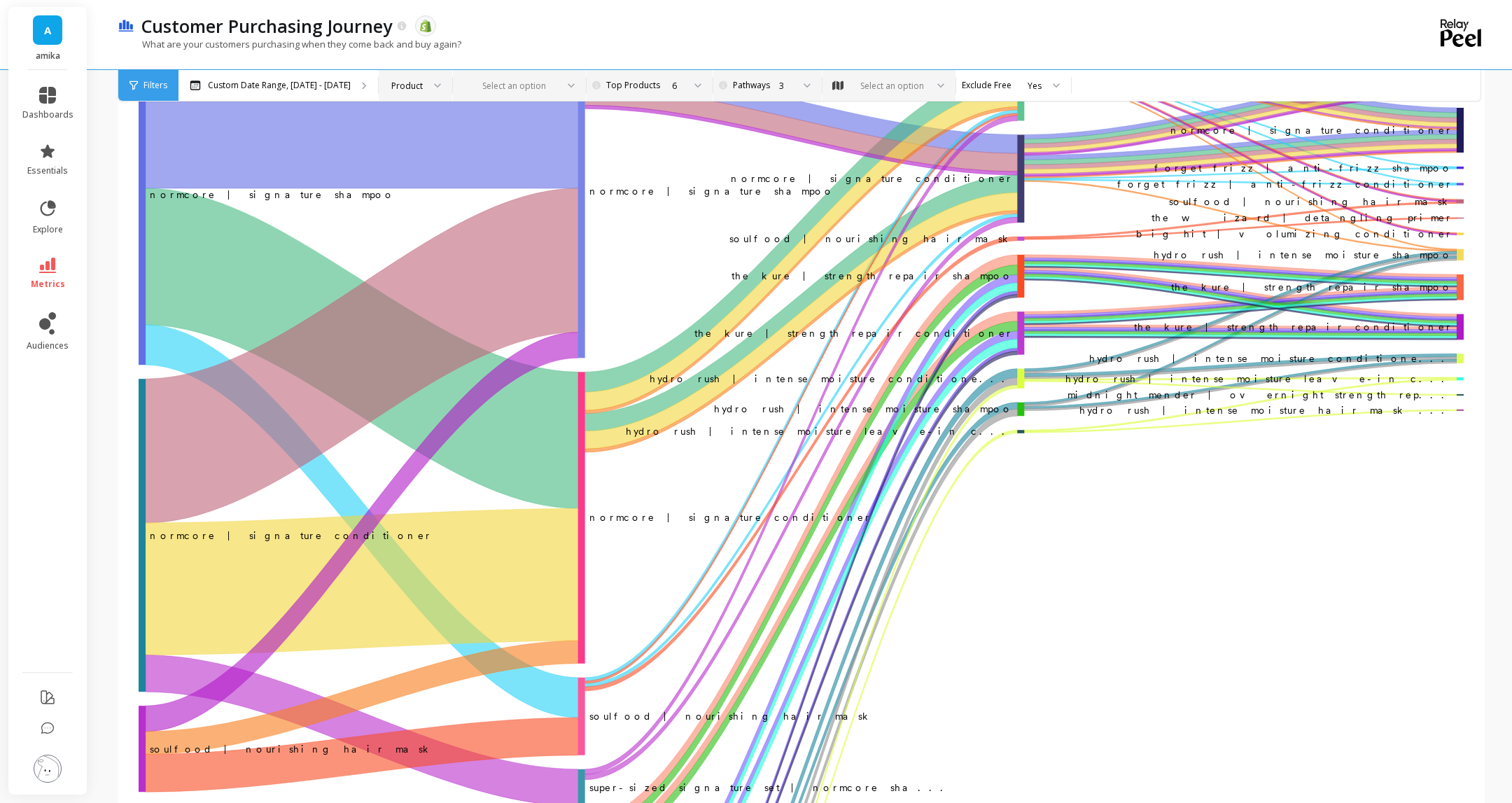
click at [557, 88] on div at bounding box center [511, 86] width 91 height 13
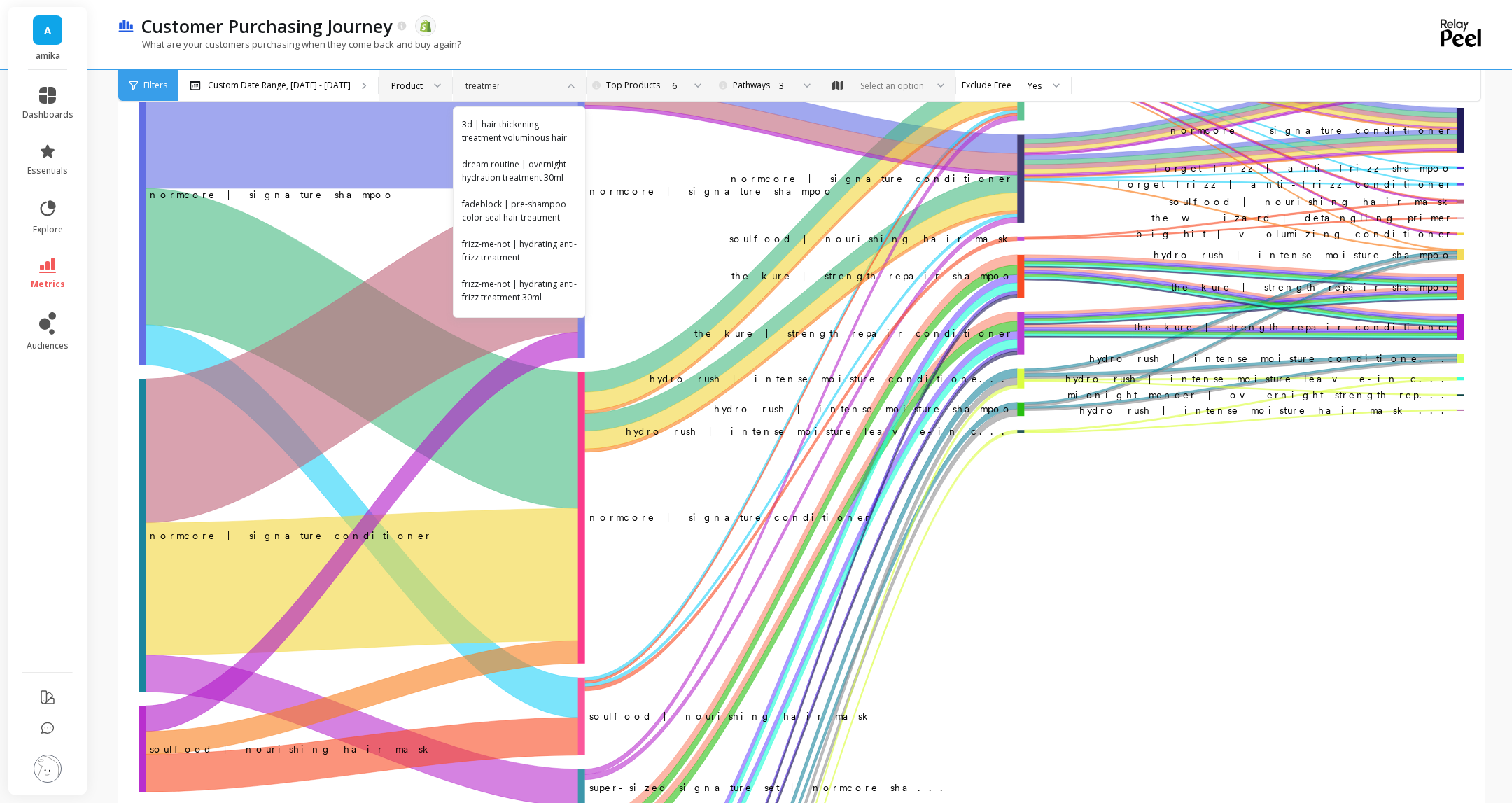
type input "treatment"
click at [545, 254] on div "frizz-me-not | hydrating anti-frizz treatment" at bounding box center [519, 250] width 115 height 27
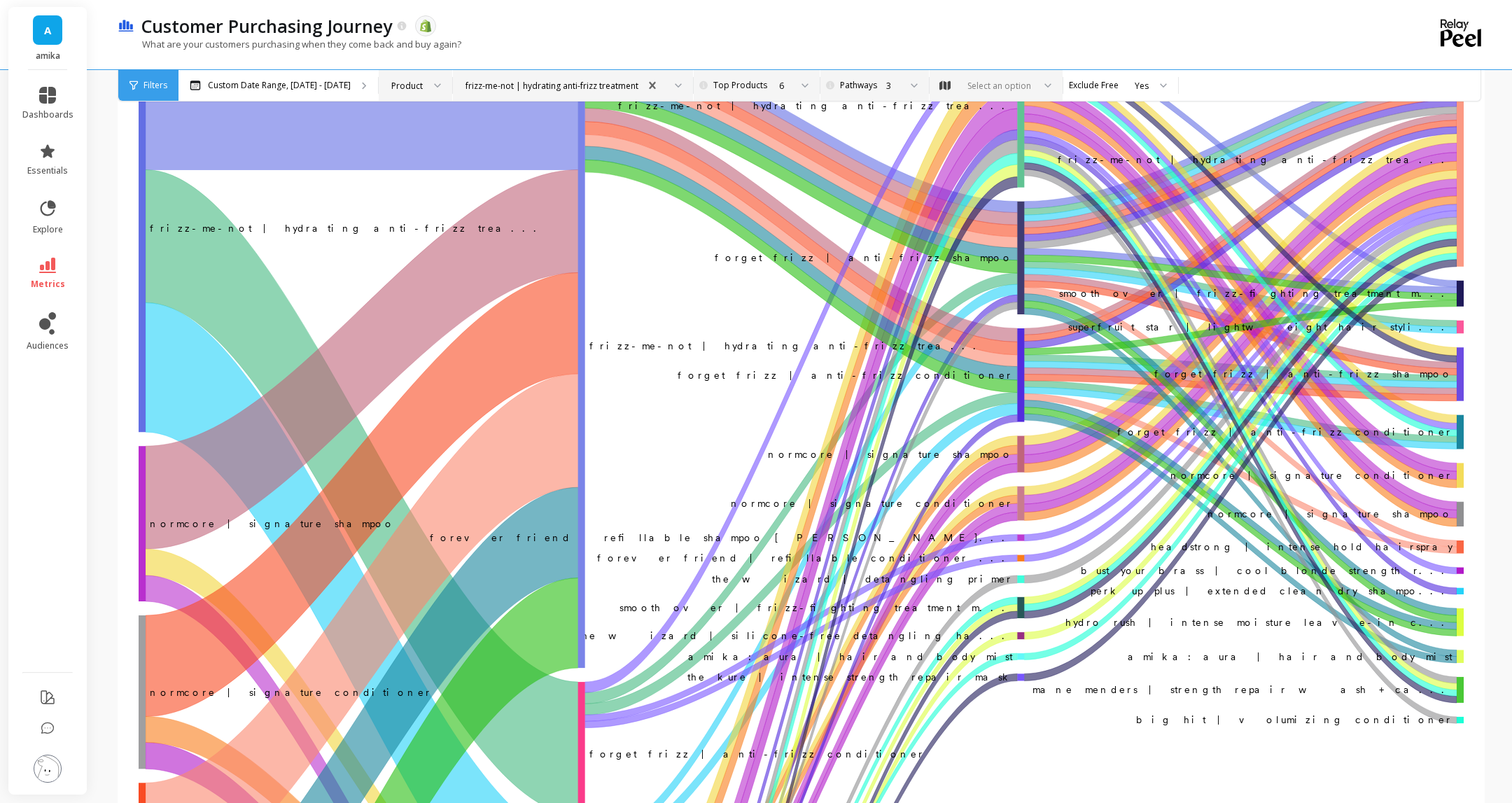
click at [929, 91] on div "3" at bounding box center [882, 85] width 94 height 31
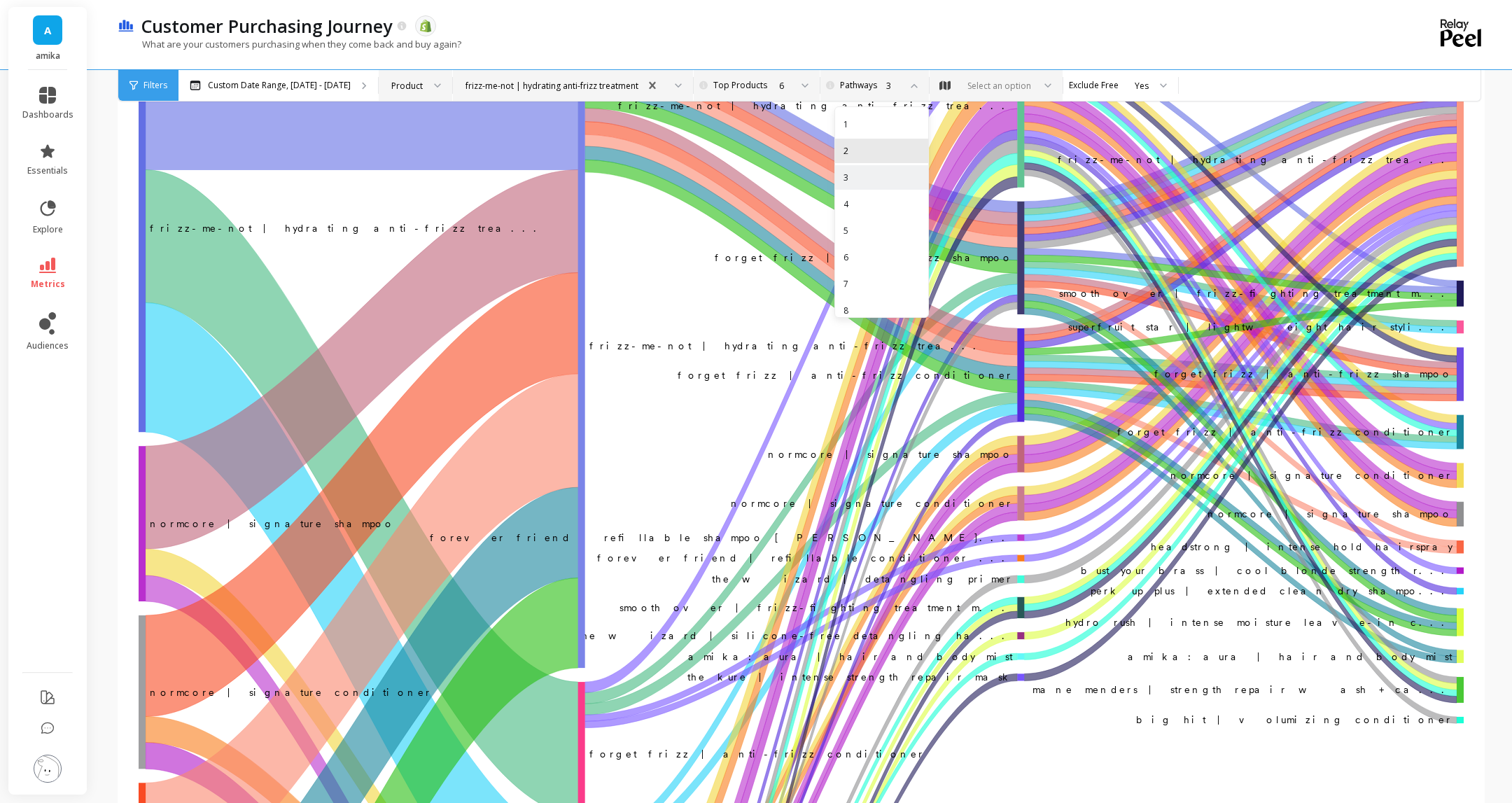
click at [920, 155] on div "2" at bounding box center [882, 151] width 76 height 13
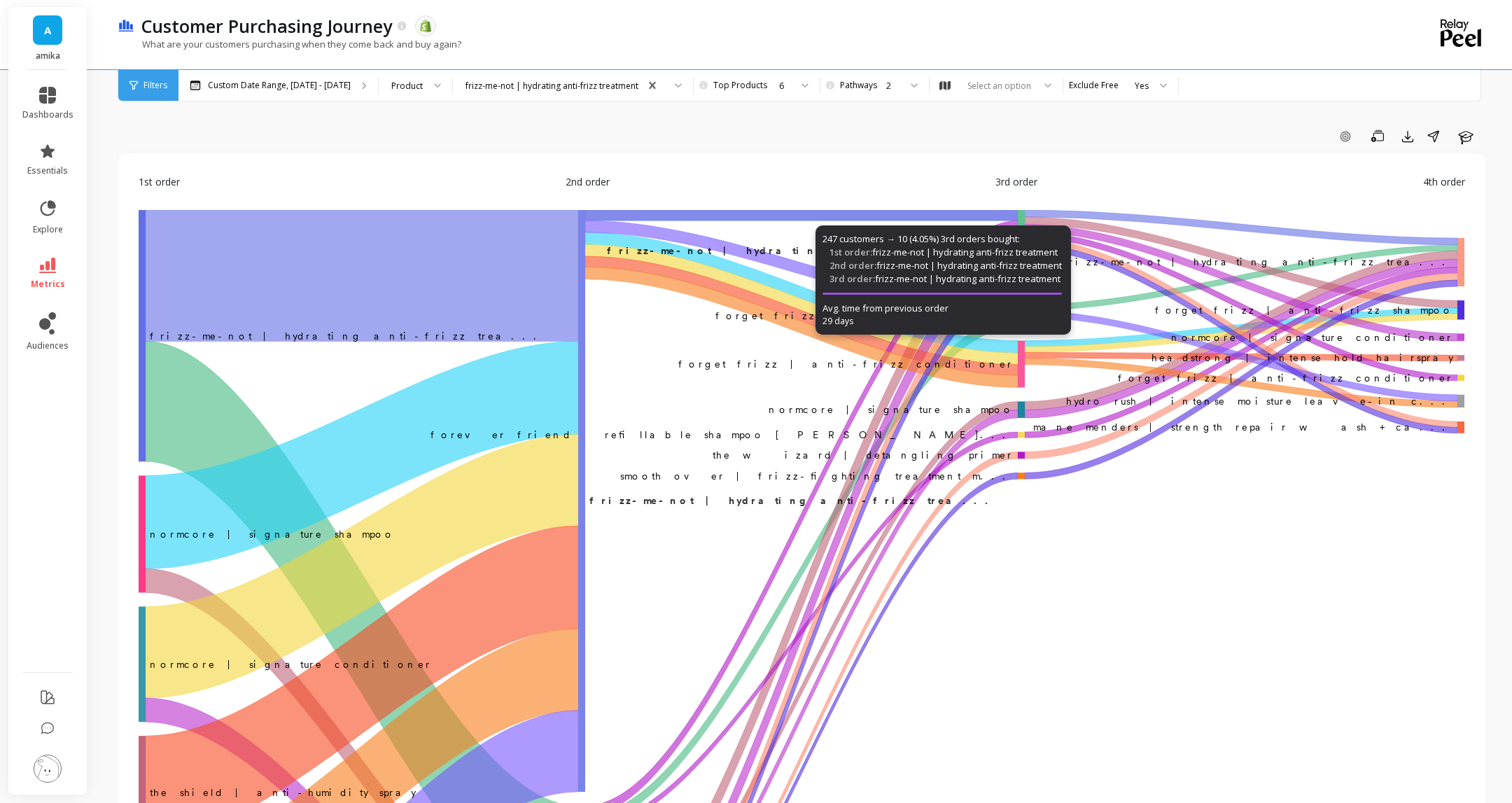
drag, startPoint x: 737, startPoint y: 134, endPoint x: 727, endPoint y: 137, distance: 10.4
click at [737, 134] on div "Add Goal Save Export Share Learn" at bounding box center [801, 136] width 1368 height 22
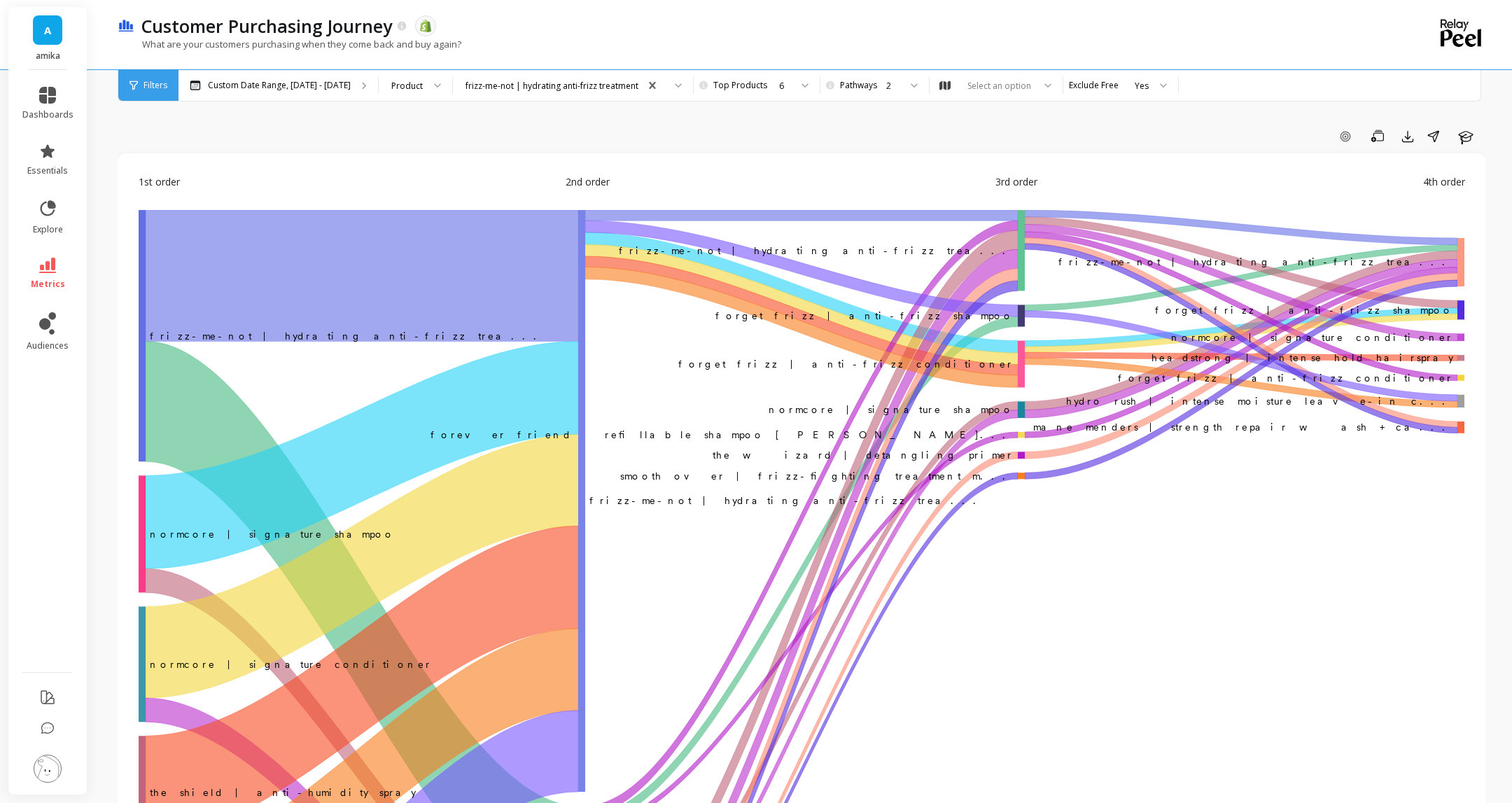
click at [626, 136] on div "Add Goal Save Export Share Learn" at bounding box center [801, 136] width 1368 height 22
click at [446, 127] on div "Add Goal Save Export Share Learn" at bounding box center [801, 136] width 1368 height 22
click at [452, 88] on div "Product" at bounding box center [415, 85] width 74 height 31
click at [443, 144] on div "Product Type" at bounding box center [415, 151] width 56 height 13
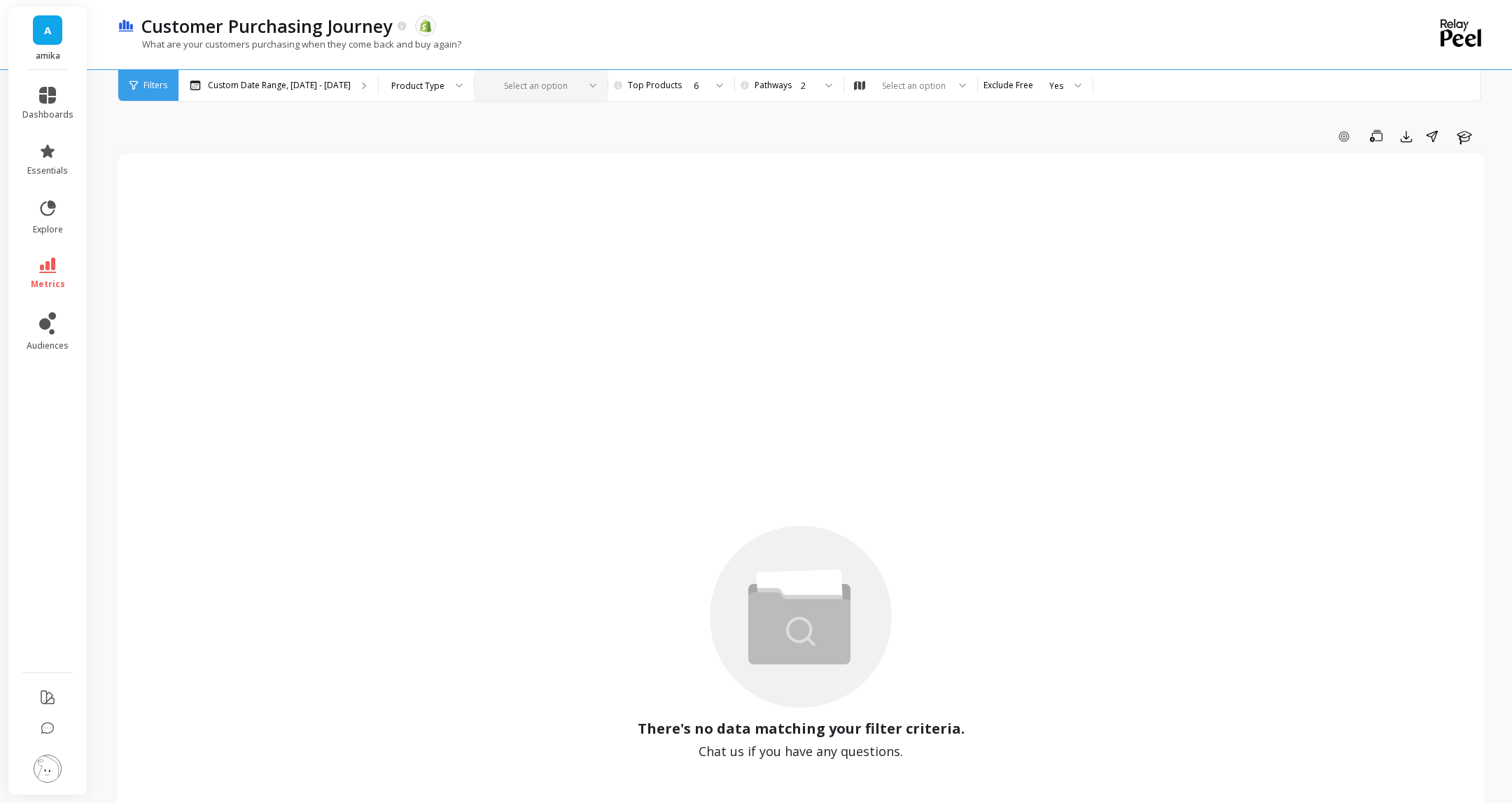
click at [596, 86] on div at bounding box center [588, 85] width 17 height 31
click at [639, 47] on div "What are your customers purchasing when they come back and buy again?" at bounding box center [743, 52] width 1252 height 27
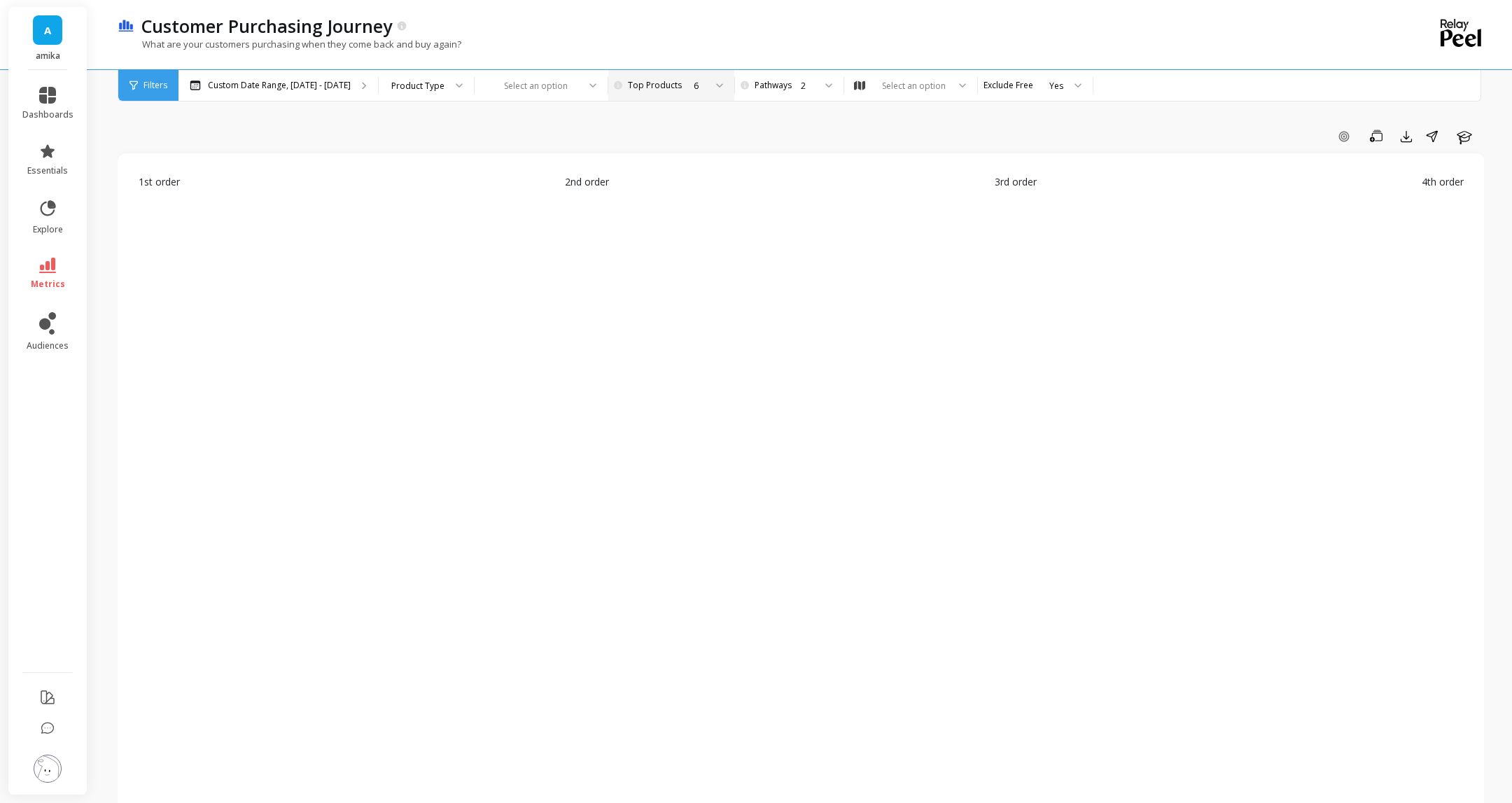
click at [723, 89] on div at bounding box center [714, 85] width 17 height 31
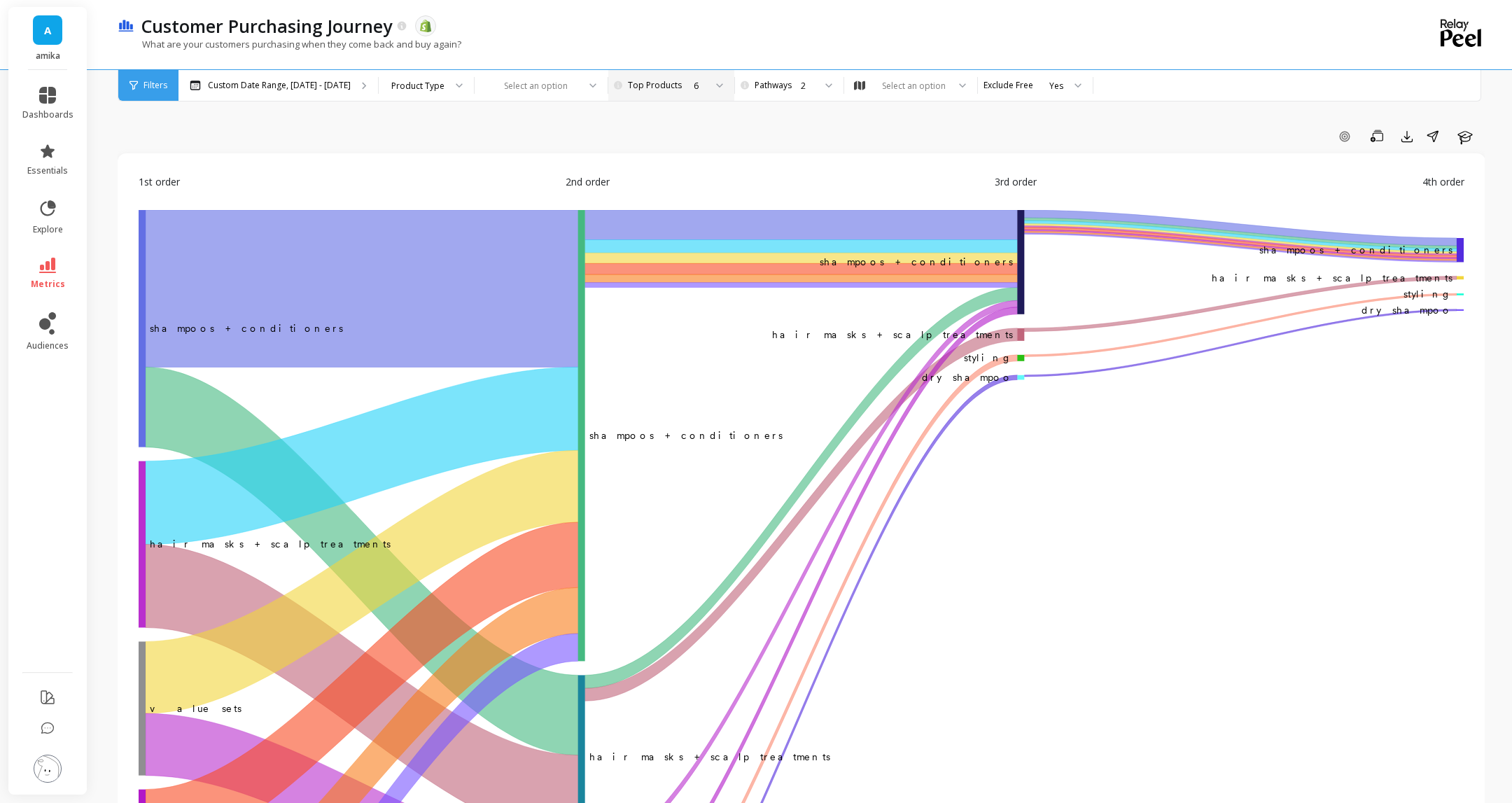
click at [721, 32] on div "Customer Purchasing Journey The data you are viewing comes from: Shopify" at bounding box center [752, 26] width 1235 height 24
